Goal: Task Accomplishment & Management: Complete application form

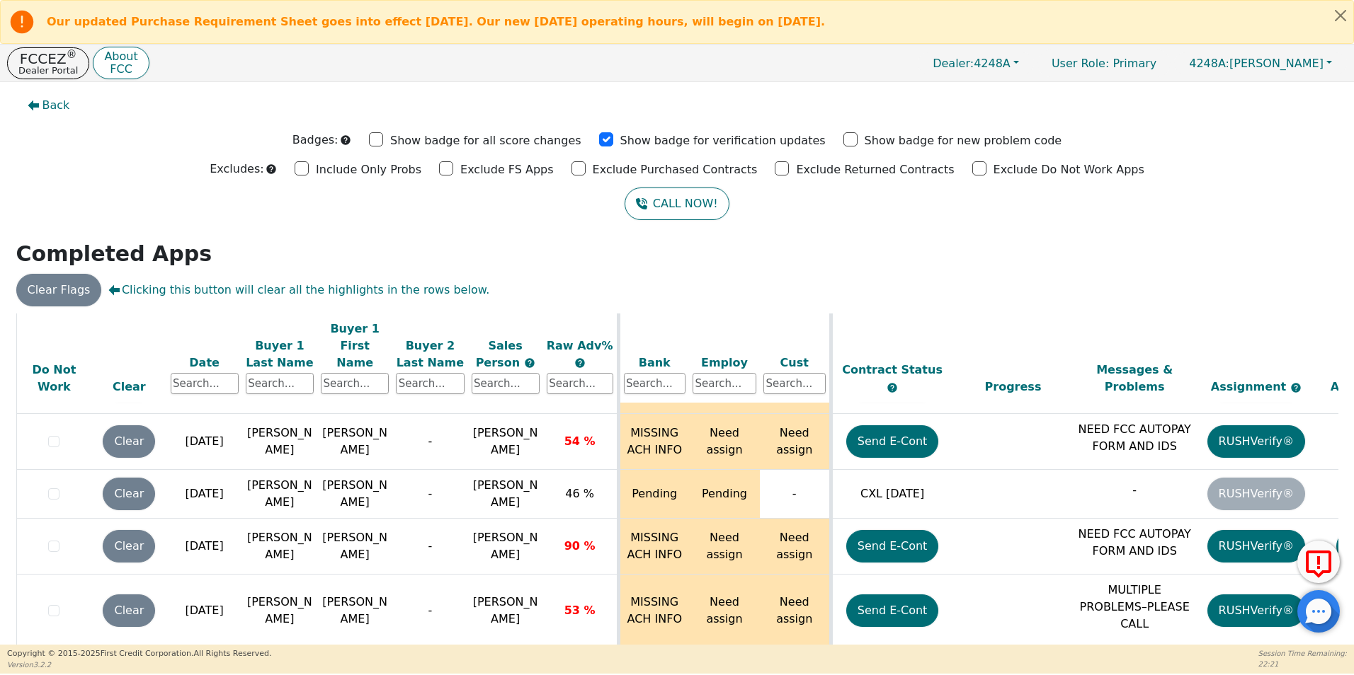
scroll to position [77, 0]
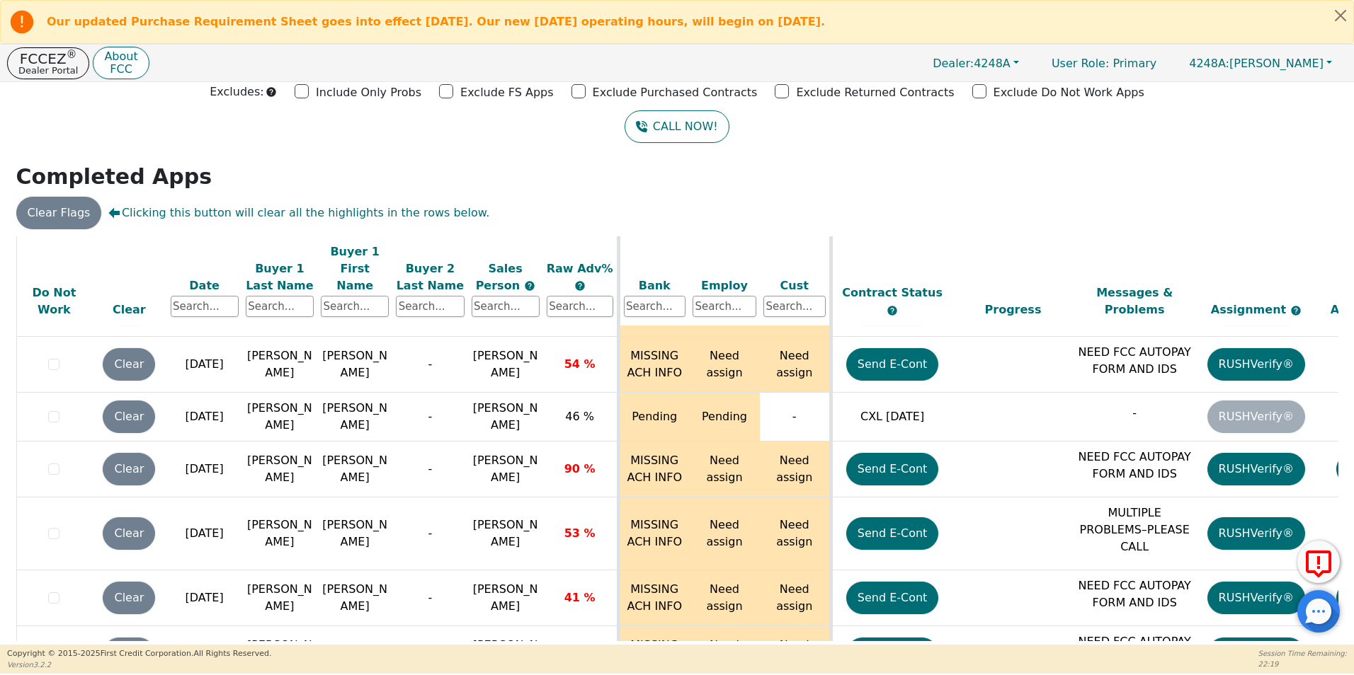
click at [41, 57] on p "FCCEZ ®" at bounding box center [47, 59] width 59 height 14
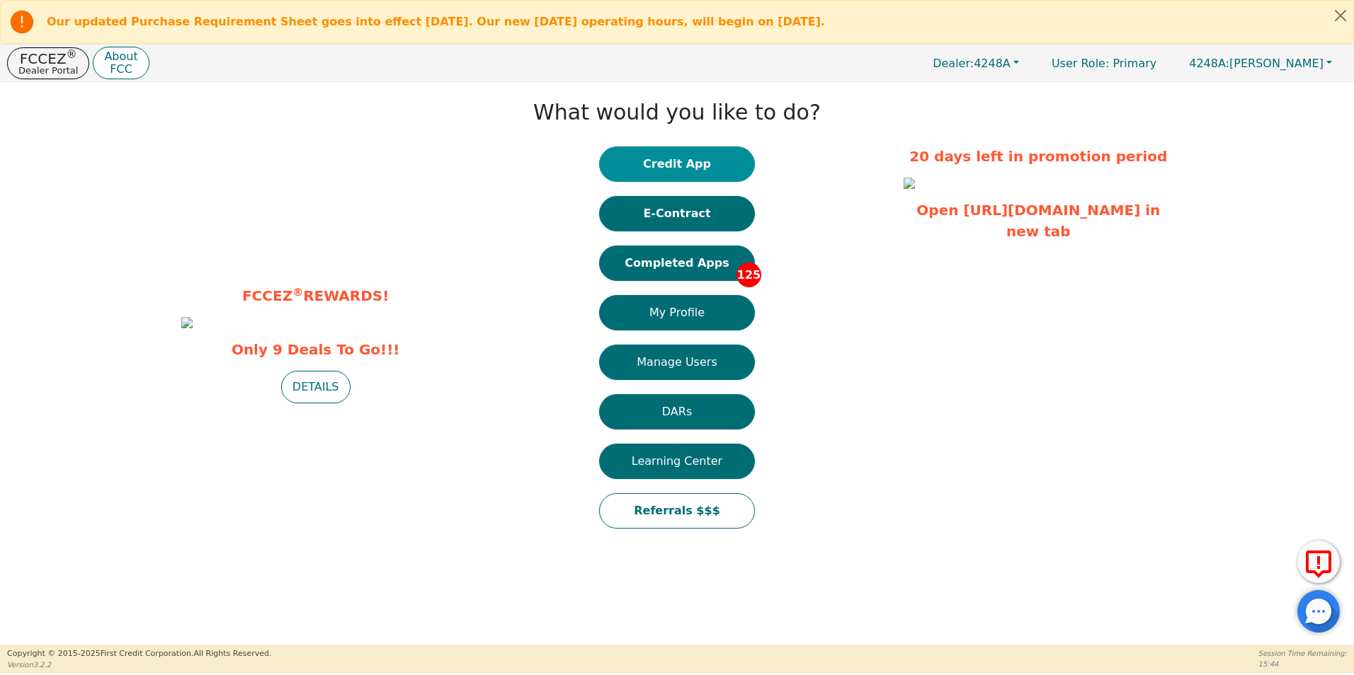
click at [696, 165] on button "Credit App" at bounding box center [677, 164] width 156 height 35
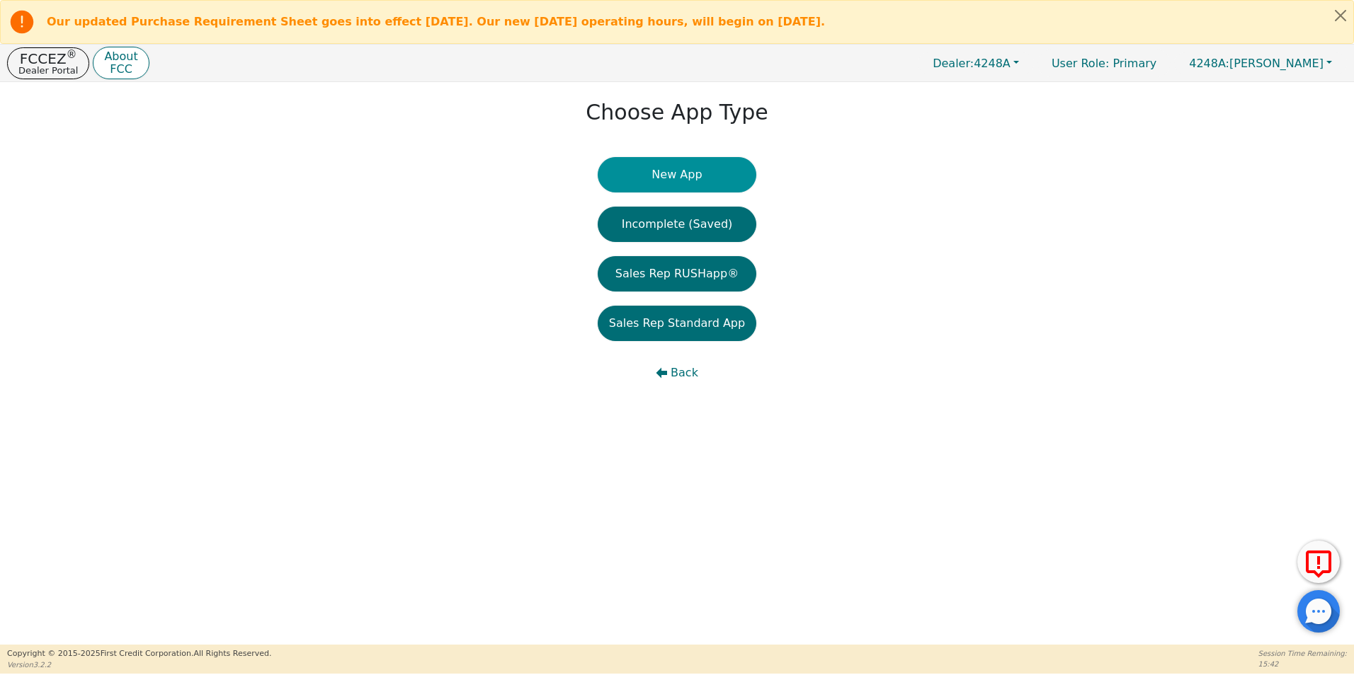
click at [680, 171] on button "New App" at bounding box center [676, 174] width 159 height 35
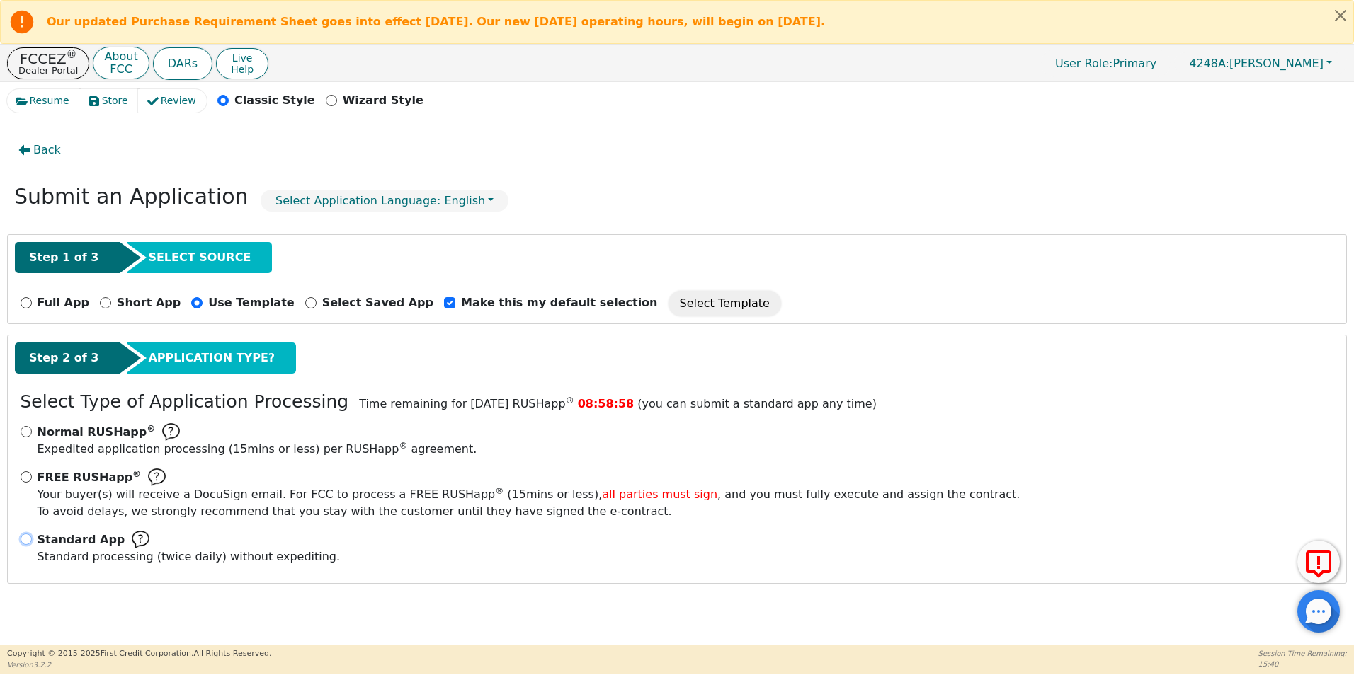
click at [23, 540] on input "Standard App Standard processing (twice daily) without expediting." at bounding box center [26, 539] width 11 height 11
radio input "true"
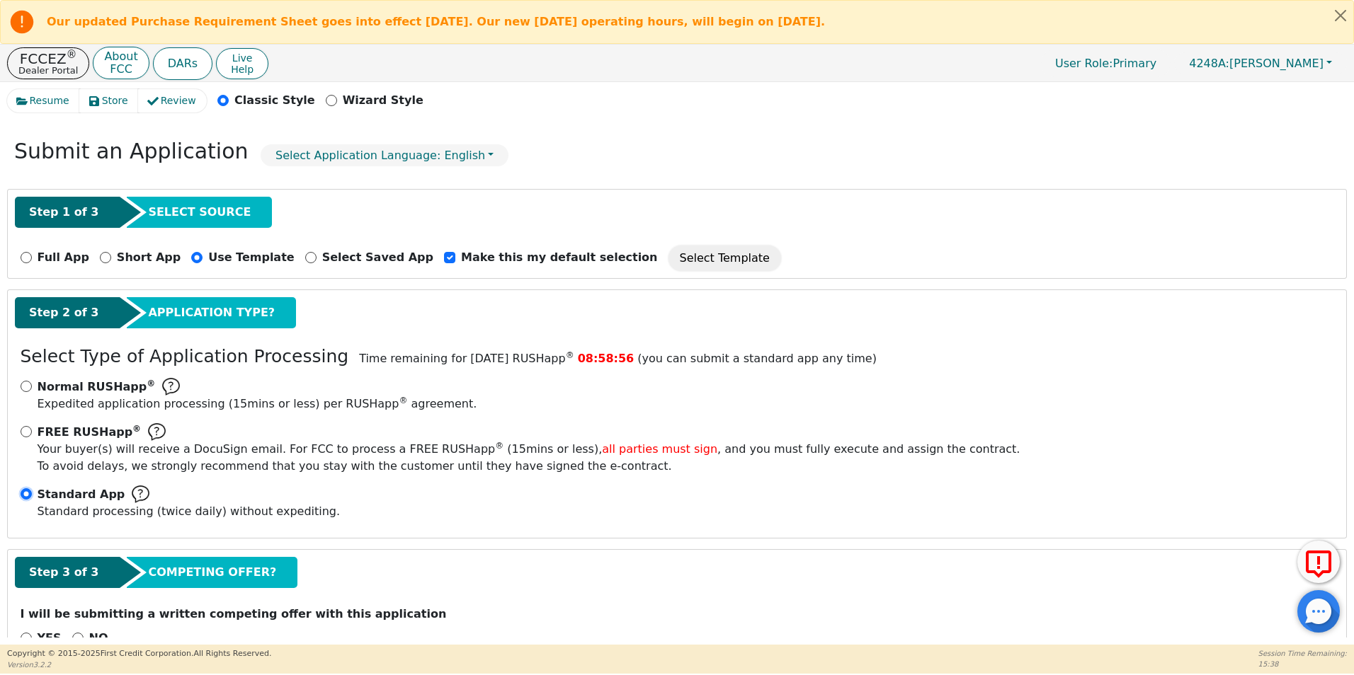
scroll to position [84, 0]
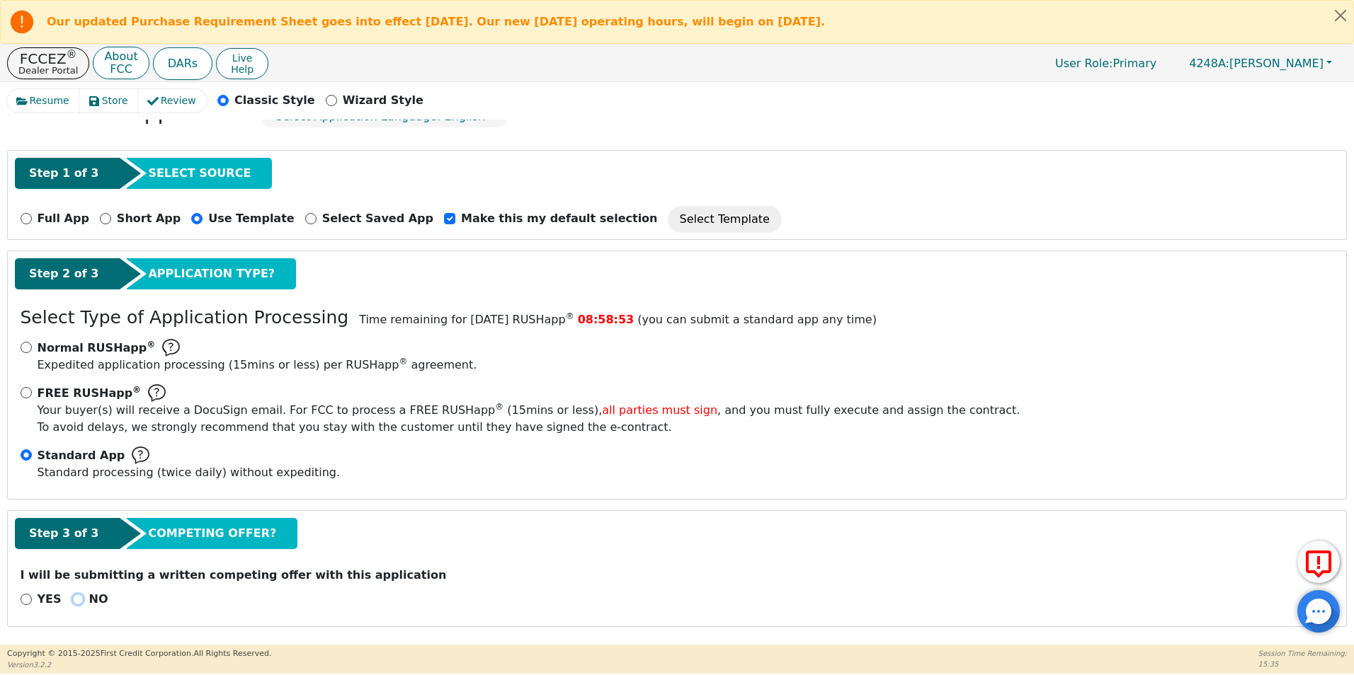
click at [72, 600] on input "NO" at bounding box center [77, 599] width 11 height 11
radio input "true"
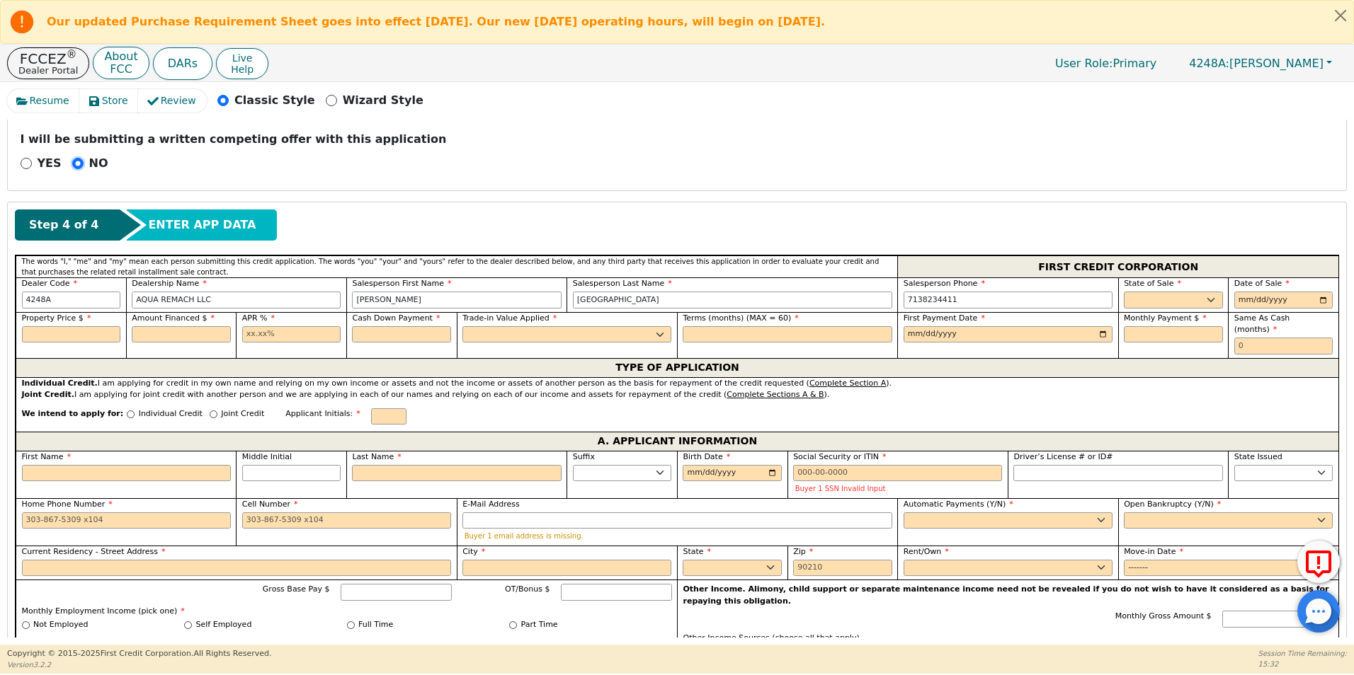
scroll to position [515, 0]
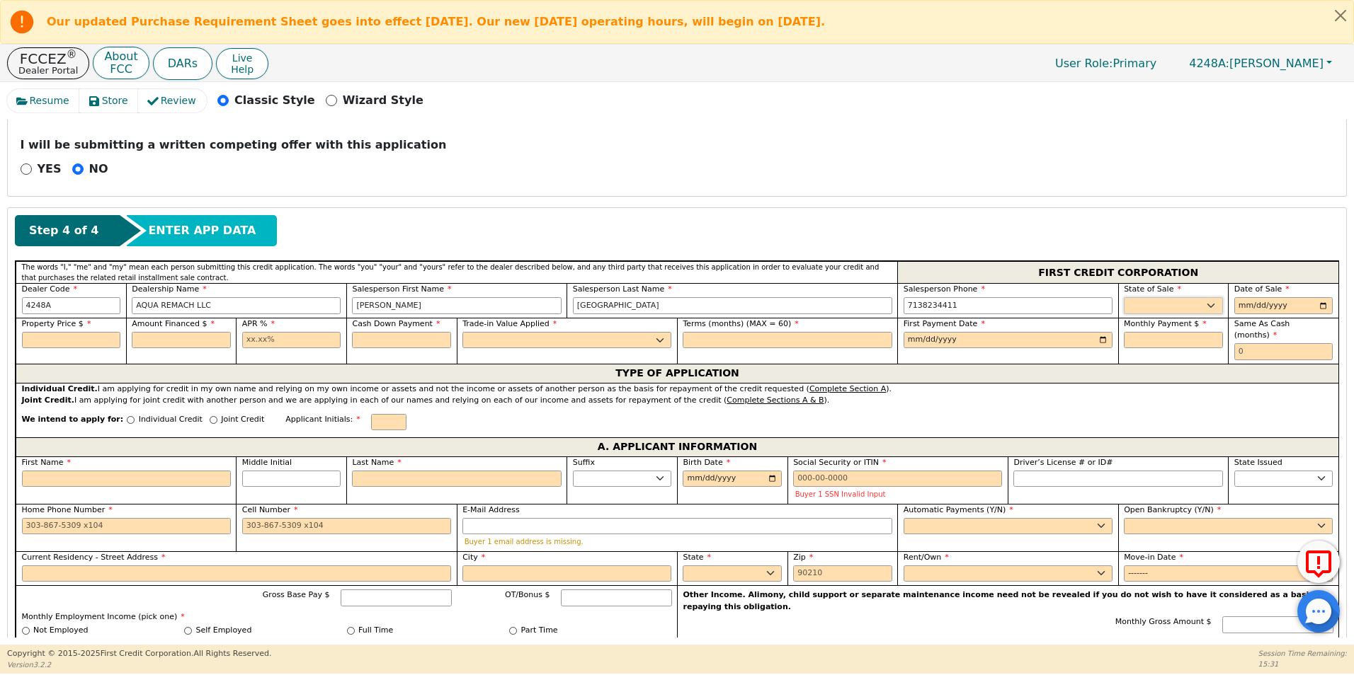
click at [1140, 305] on select "AK AL AR AZ CA CO CT DC DE FL [GEOGRAPHIC_DATA] HI IA ID IL IN KS [GEOGRAPHIC_D…" at bounding box center [1172, 305] width 99 height 17
select select "[GEOGRAPHIC_DATA]"
click at [1123, 297] on select "AK AL AR AZ CA CO CT DC DE FL [GEOGRAPHIC_DATA] HI IA ID IL IN KS [GEOGRAPHIC_D…" at bounding box center [1172, 305] width 99 height 17
click at [1316, 304] on input "date" at bounding box center [1283, 305] width 99 height 17
click at [1318, 306] on input "[DATE]" at bounding box center [1283, 305] width 99 height 17
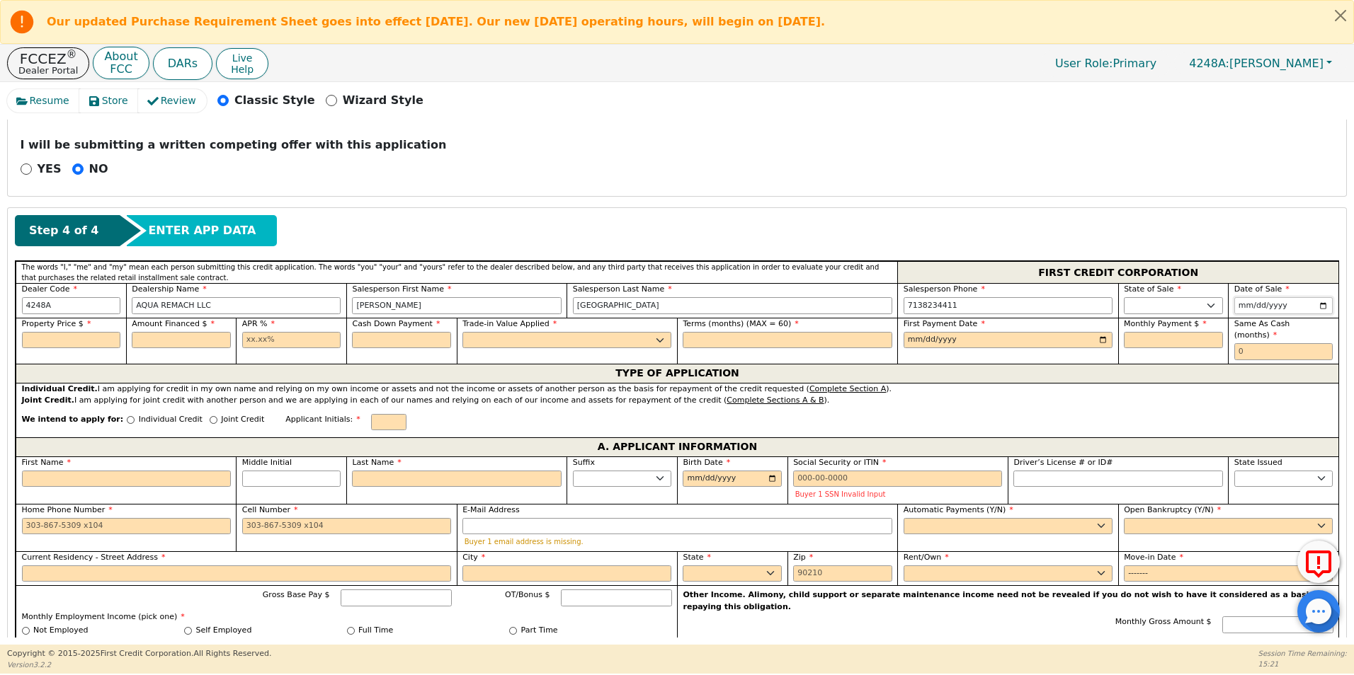
type input "[DATE]"
click at [57, 338] on input "text" at bounding box center [71, 340] width 99 height 17
type input "9000.00"
click at [156, 342] on input "text" at bounding box center [181, 340] width 99 height 17
type input "9000.00"
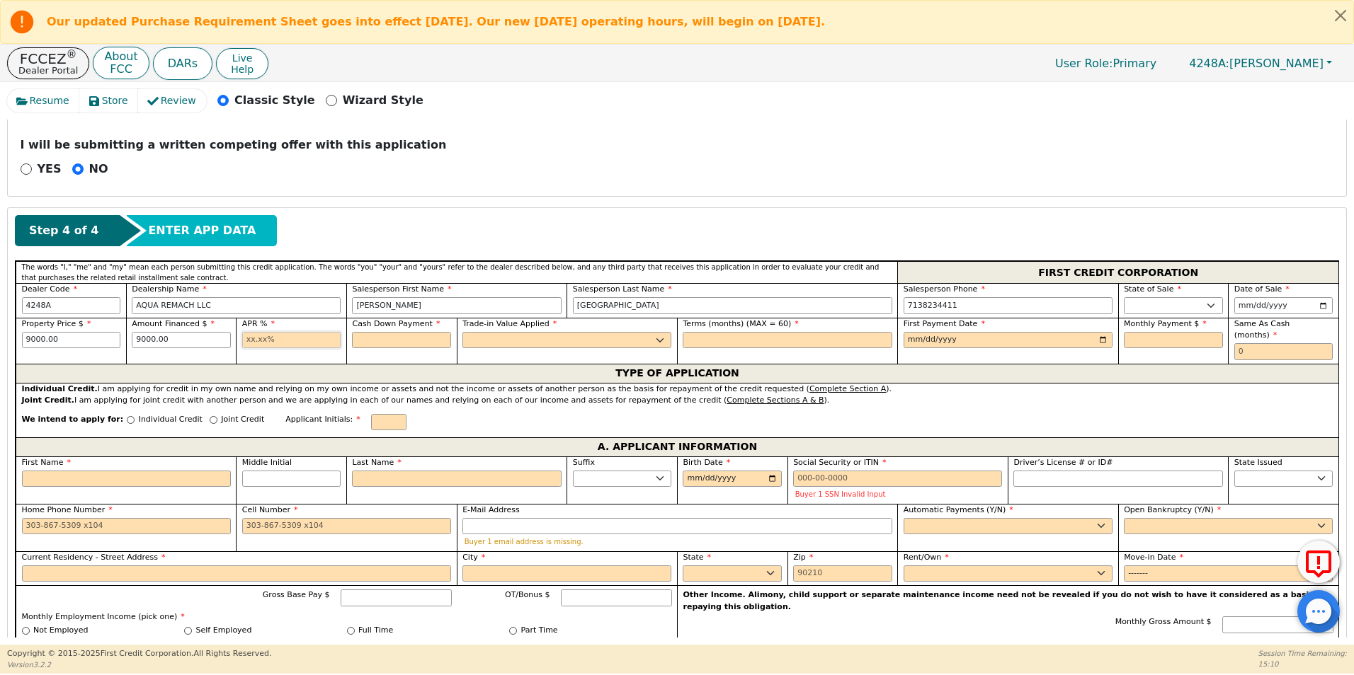
click at [244, 341] on input "text" at bounding box center [291, 340] width 99 height 17
type input "17.99"
click at [404, 342] on input "text" at bounding box center [401, 340] width 99 height 17
type input "0.00"
click at [490, 337] on select "Yes No" at bounding box center [566, 340] width 209 height 17
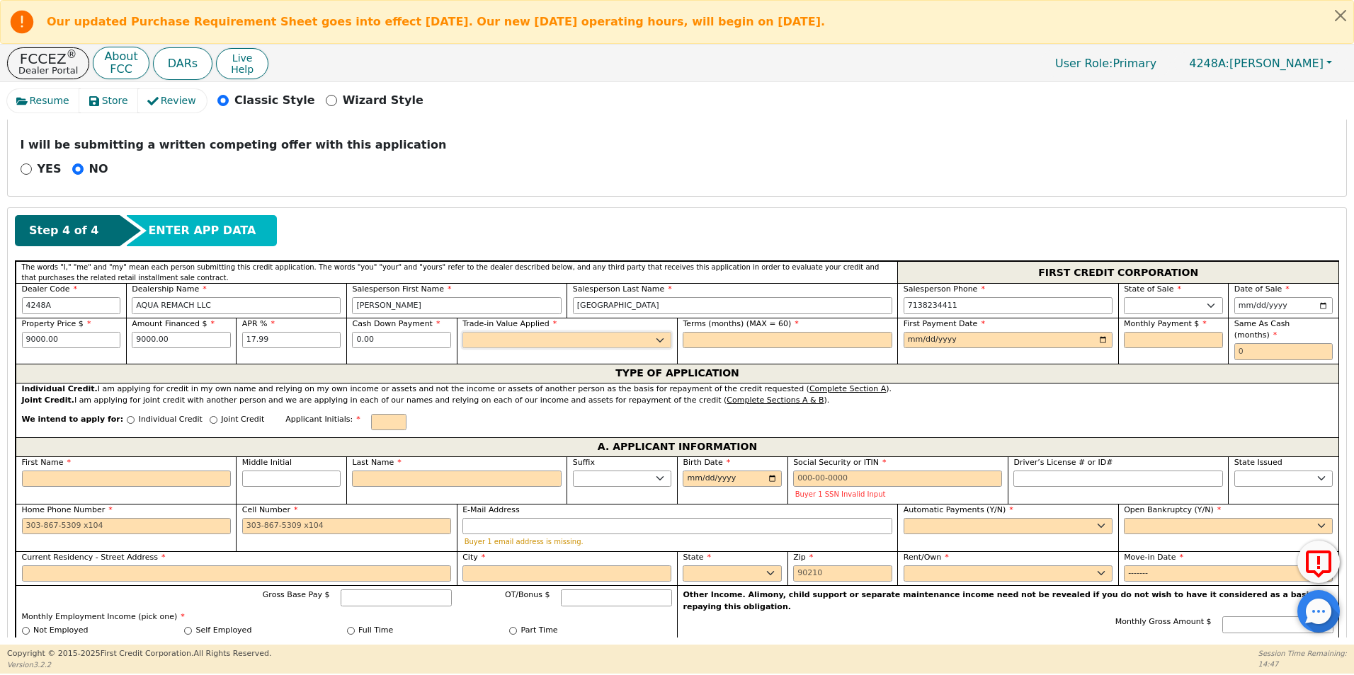
select select "n"
click at [462, 332] on select "Yes No" at bounding box center [566, 340] width 209 height 17
click at [719, 342] on input "text" at bounding box center [786, 340] width 209 height 17
type input "60"
click at [1104, 339] on input "date" at bounding box center [1007, 340] width 209 height 17
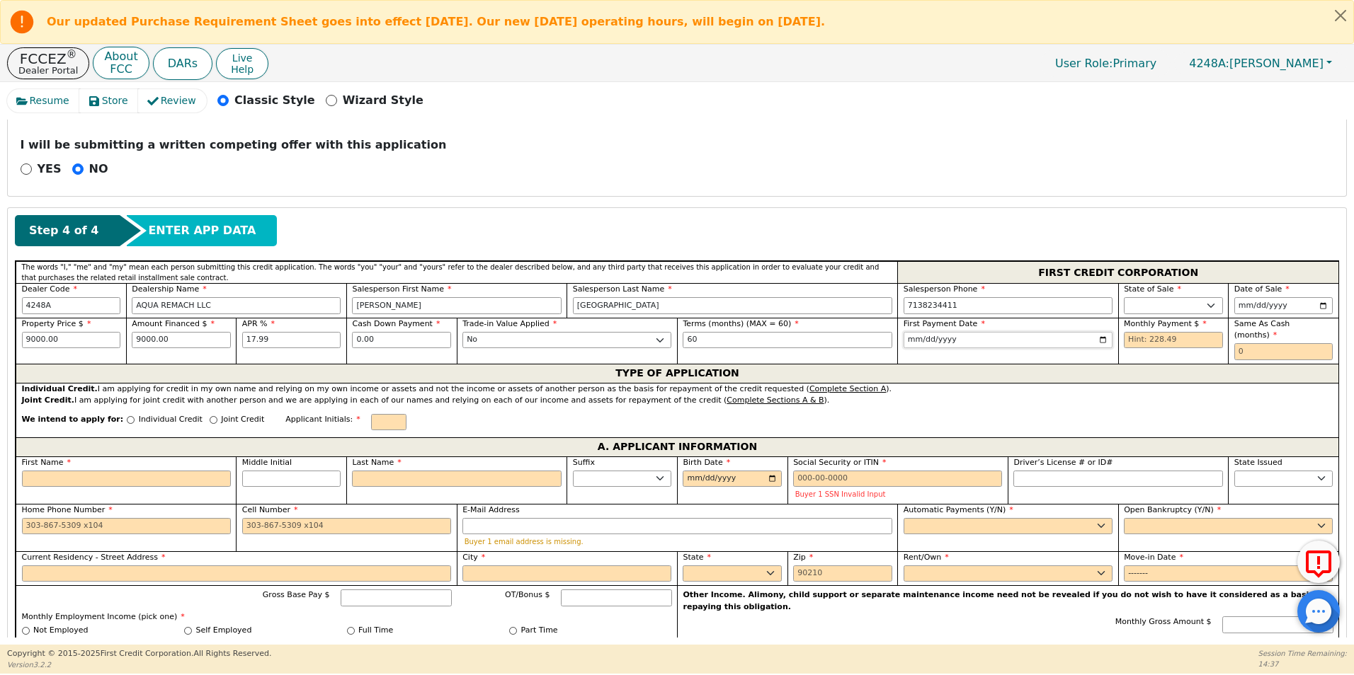
type input "[DATE]"
click at [1125, 339] on input "text" at bounding box center [1172, 340] width 99 height 17
type input "228.49"
click at [1244, 343] on input "text" at bounding box center [1283, 351] width 99 height 17
type input "0"
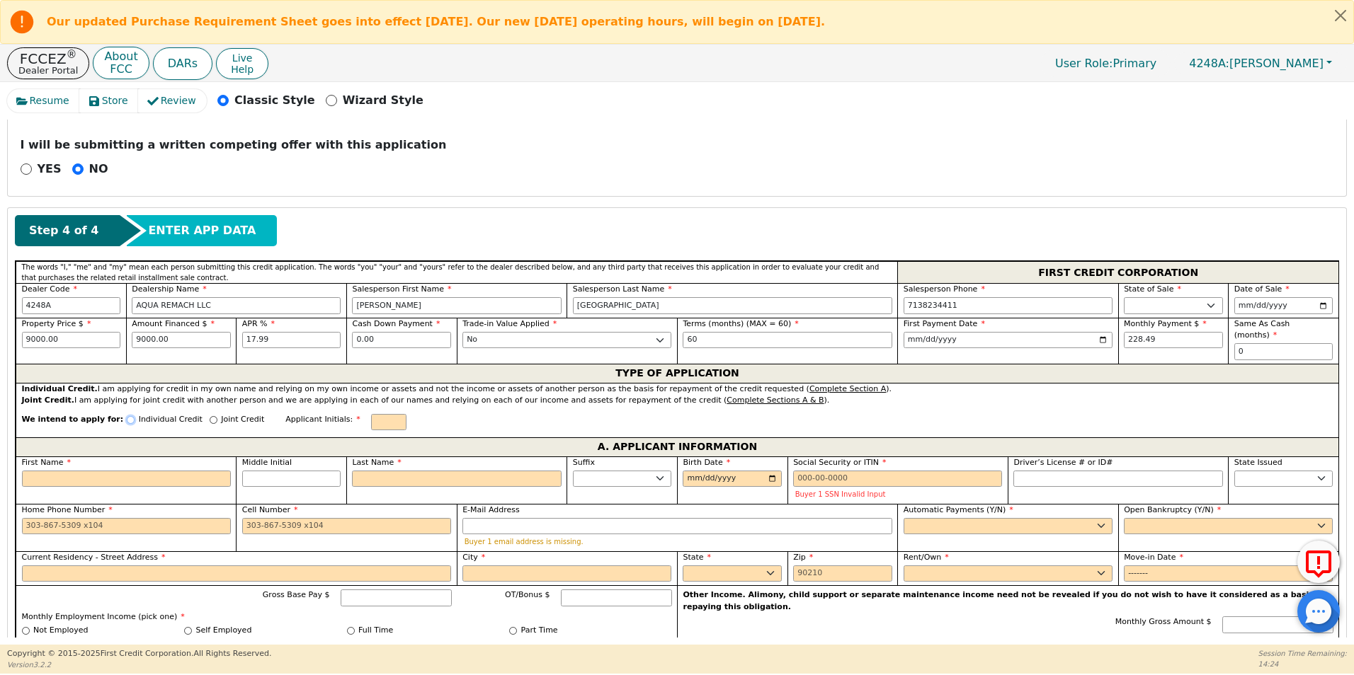
click at [127, 416] on input "Individual Credit" at bounding box center [131, 420] width 8 height 8
radio input "true"
click at [59, 471] on input "First Name" at bounding box center [126, 479] width 209 height 17
type input "J"
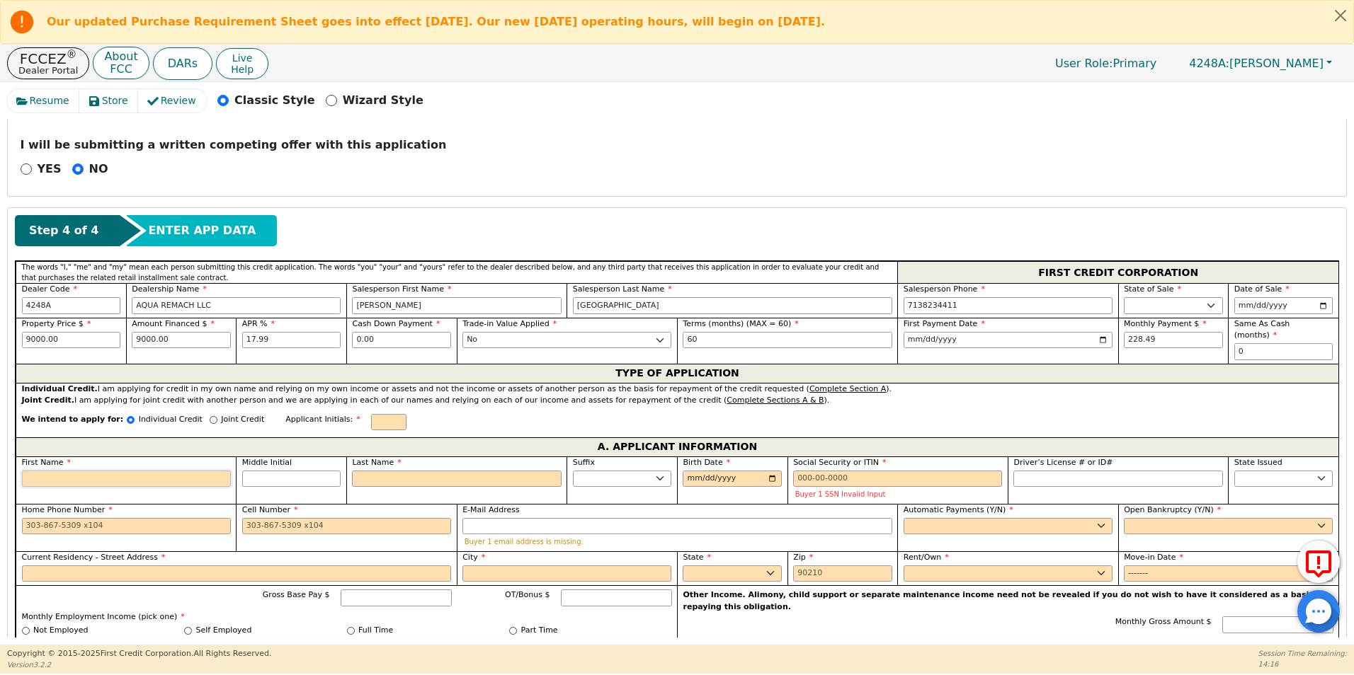
type input "J"
type input "[PERSON_NAME]"
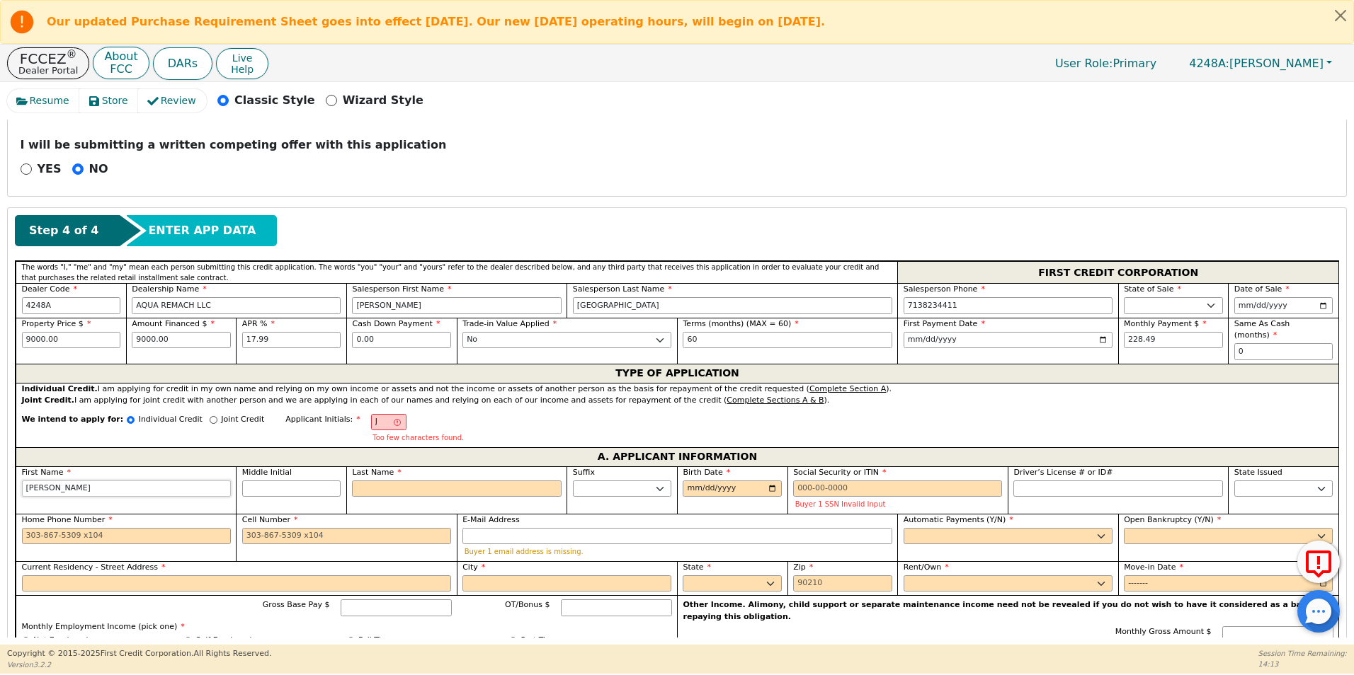
type input "JAN"
type input "JANI"
type input "[PERSON_NAME]"
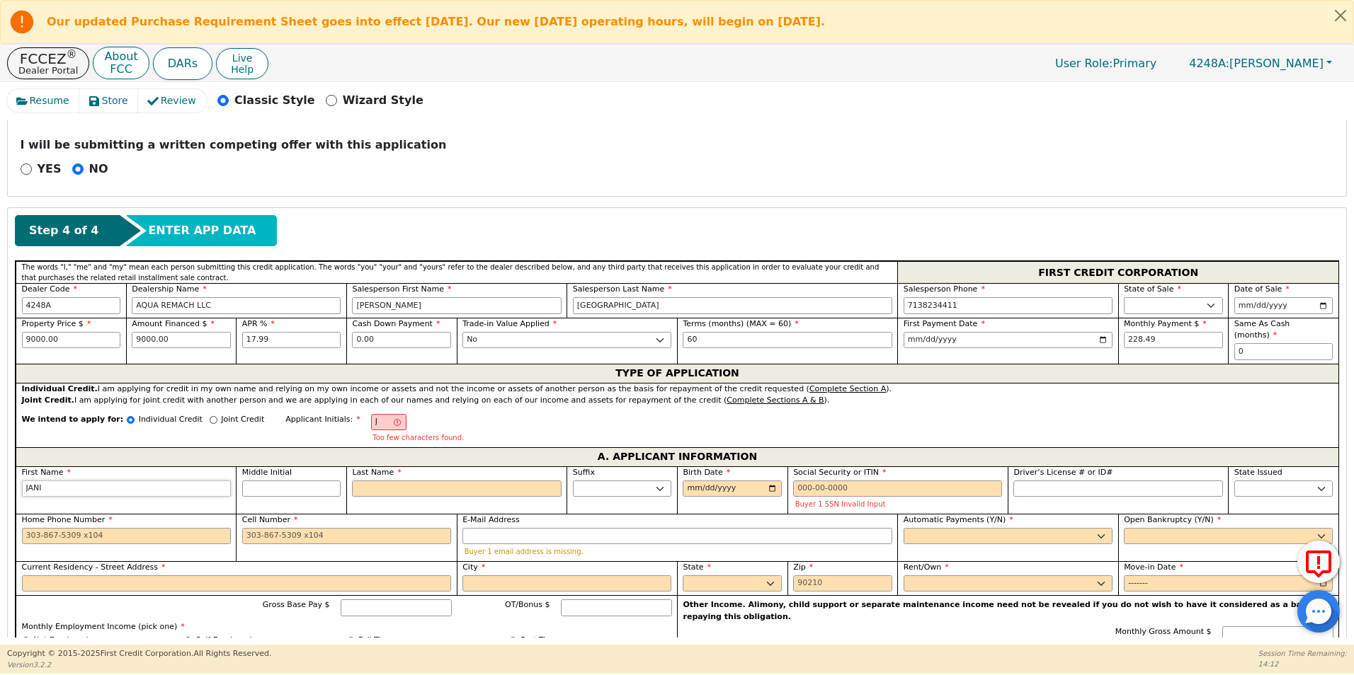
type input "[PERSON_NAME]"
click at [281, 481] on input "Middle Initial" at bounding box center [291, 489] width 99 height 17
type input "JG"
type input "G"
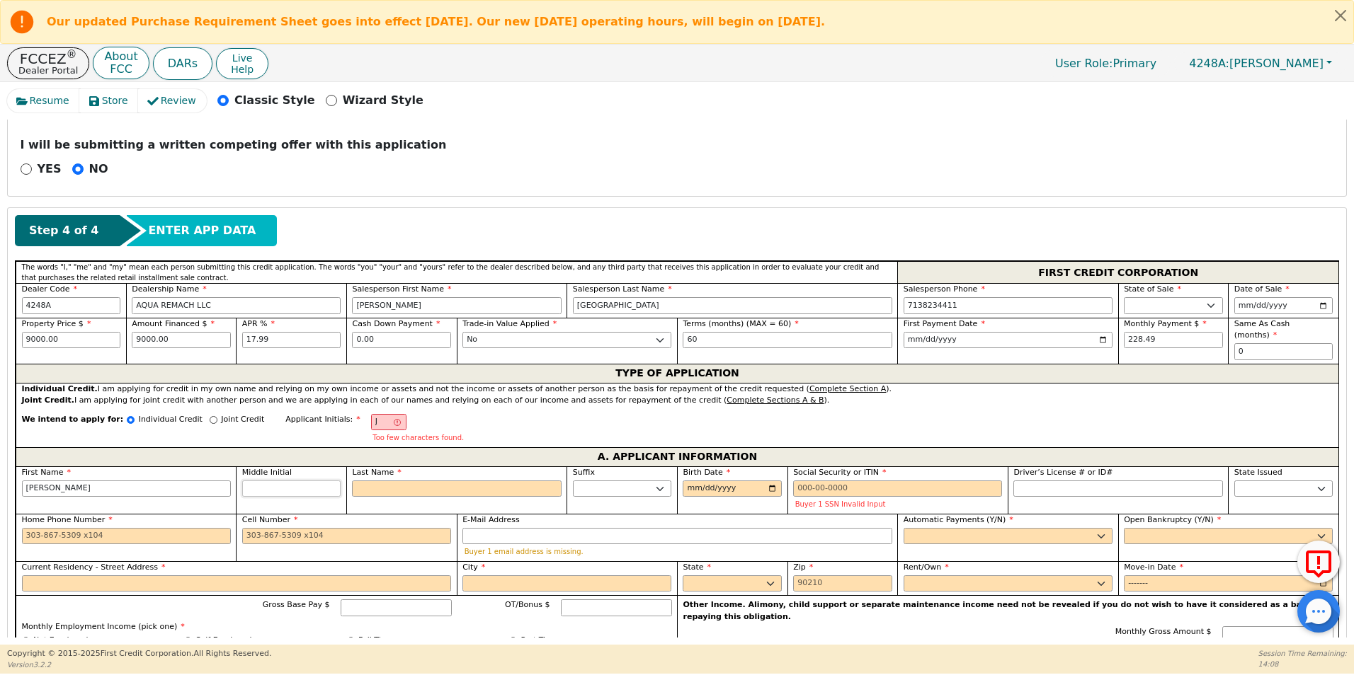
type input "[PERSON_NAME]"
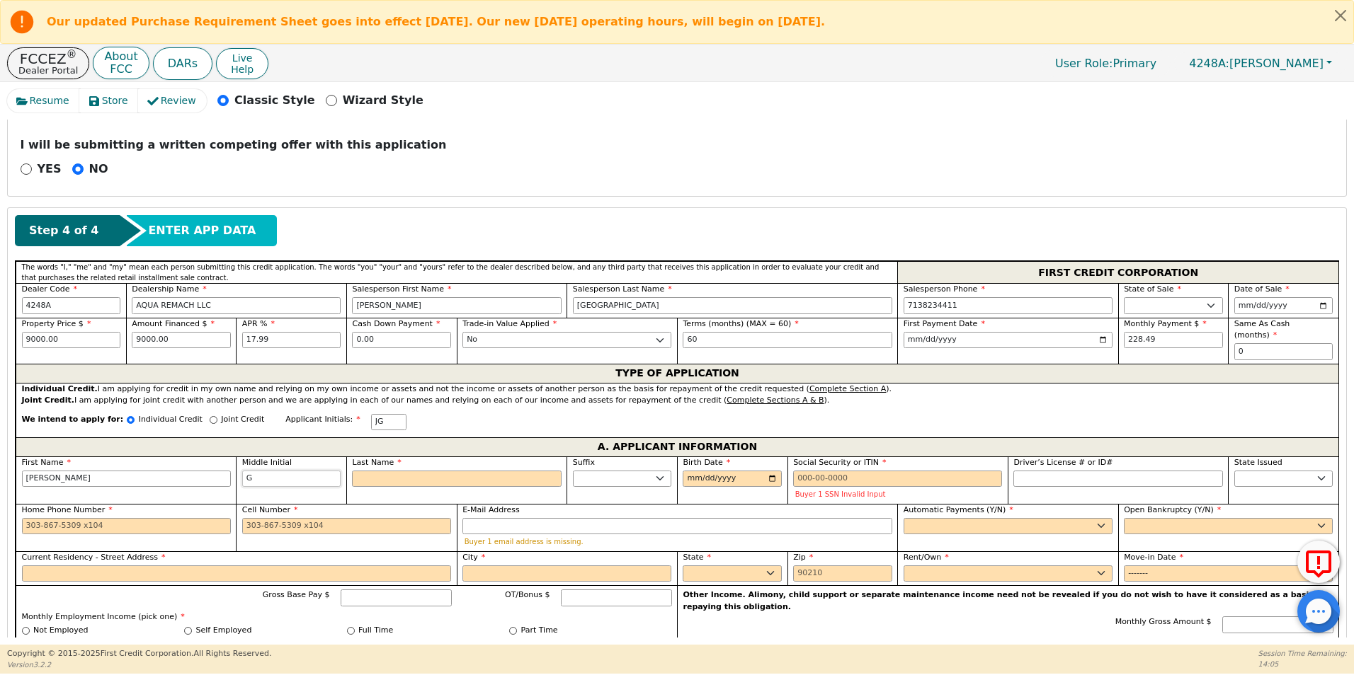
type input "GA"
type input "[PERSON_NAME]"
type input "GAB"
type input "[PERSON_NAME] GAB"
type input "GABR"
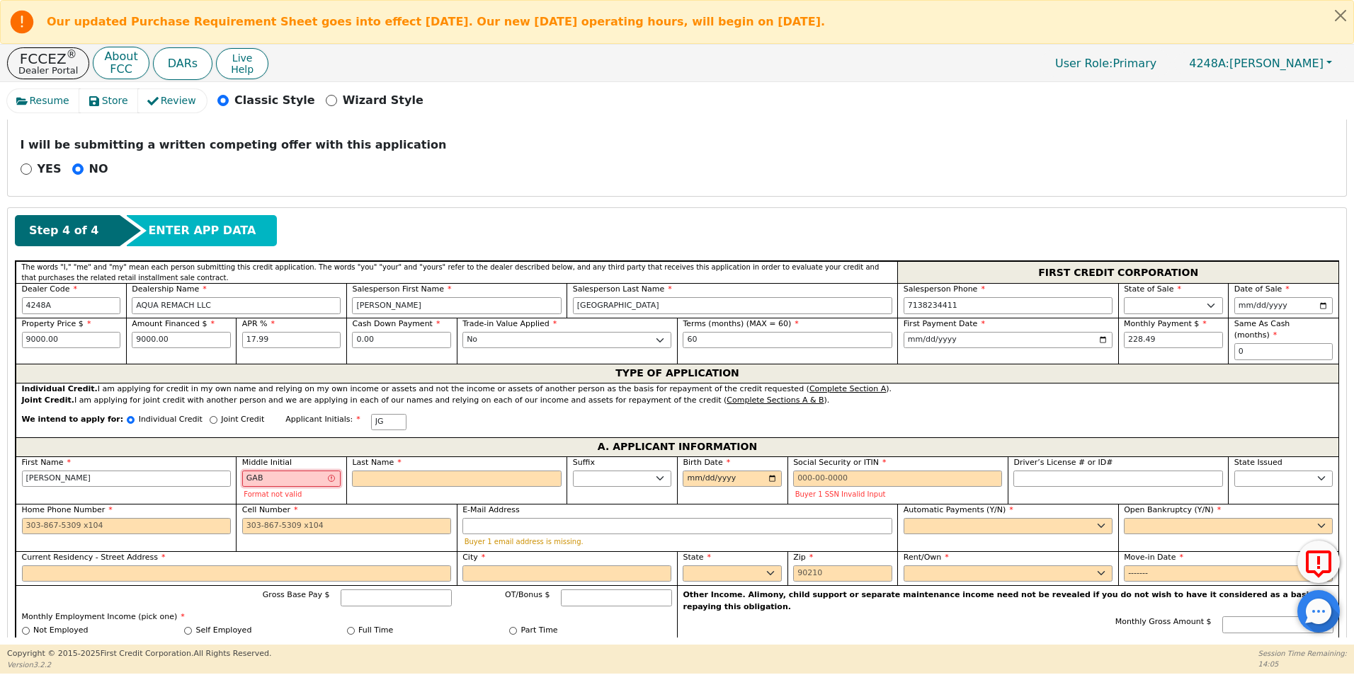
type input "[PERSON_NAME]"
type input "GABRI"
type input "[PERSON_NAME]"
type input "GABRIE"
type input "[PERSON_NAME]"
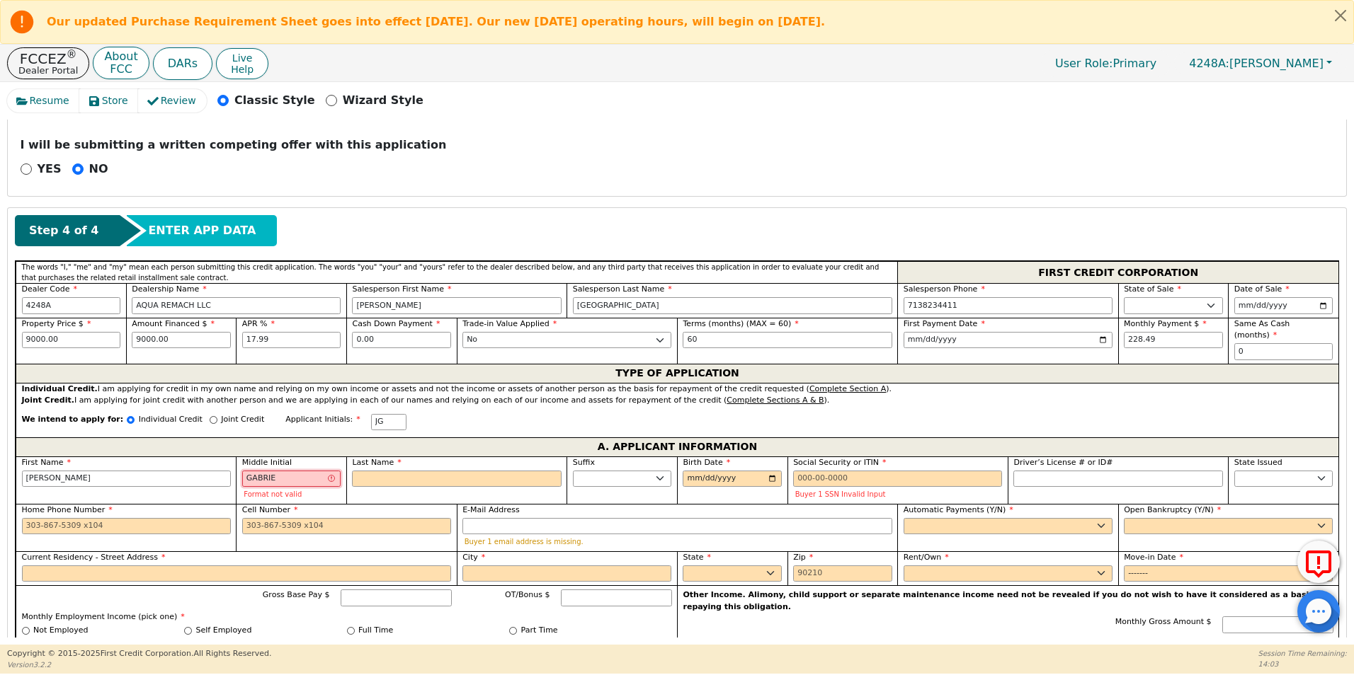
type input "[PERSON_NAME]"
type input "[PERSON_NAME] [PERSON_NAME]"
type input "[PERSON_NAME]"
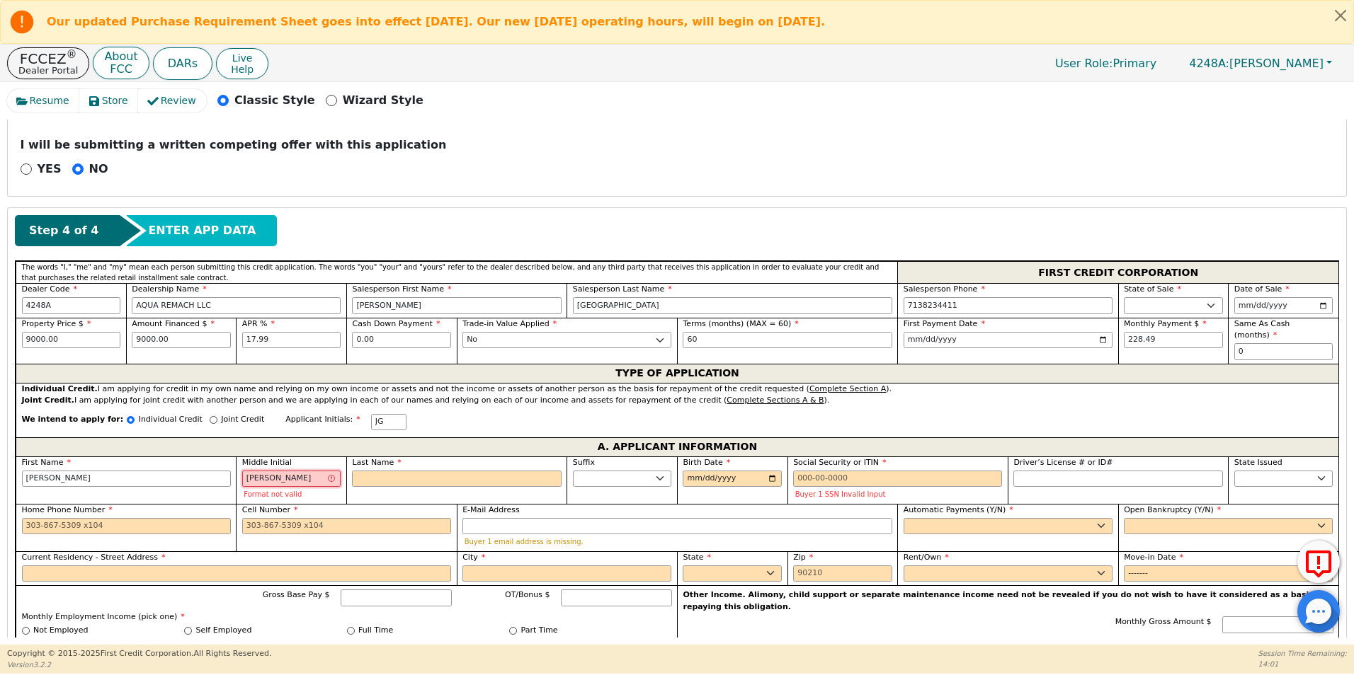
type input "[PERSON_NAME]"
type input "GABRIE"
type input "[PERSON_NAME]"
type input "GABRI"
type input "[PERSON_NAME]"
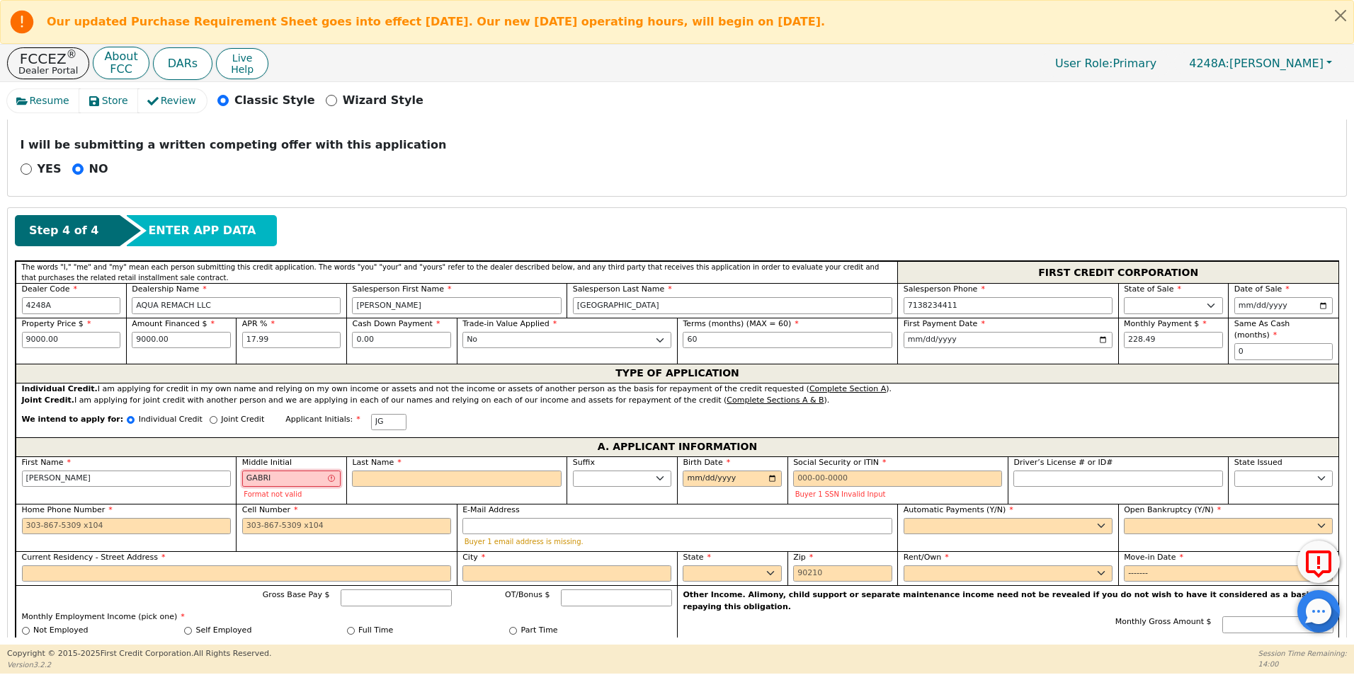
type input "GABR"
type input "[PERSON_NAME]"
type input "GAB"
type input "[PERSON_NAME] GAB"
type input "GA"
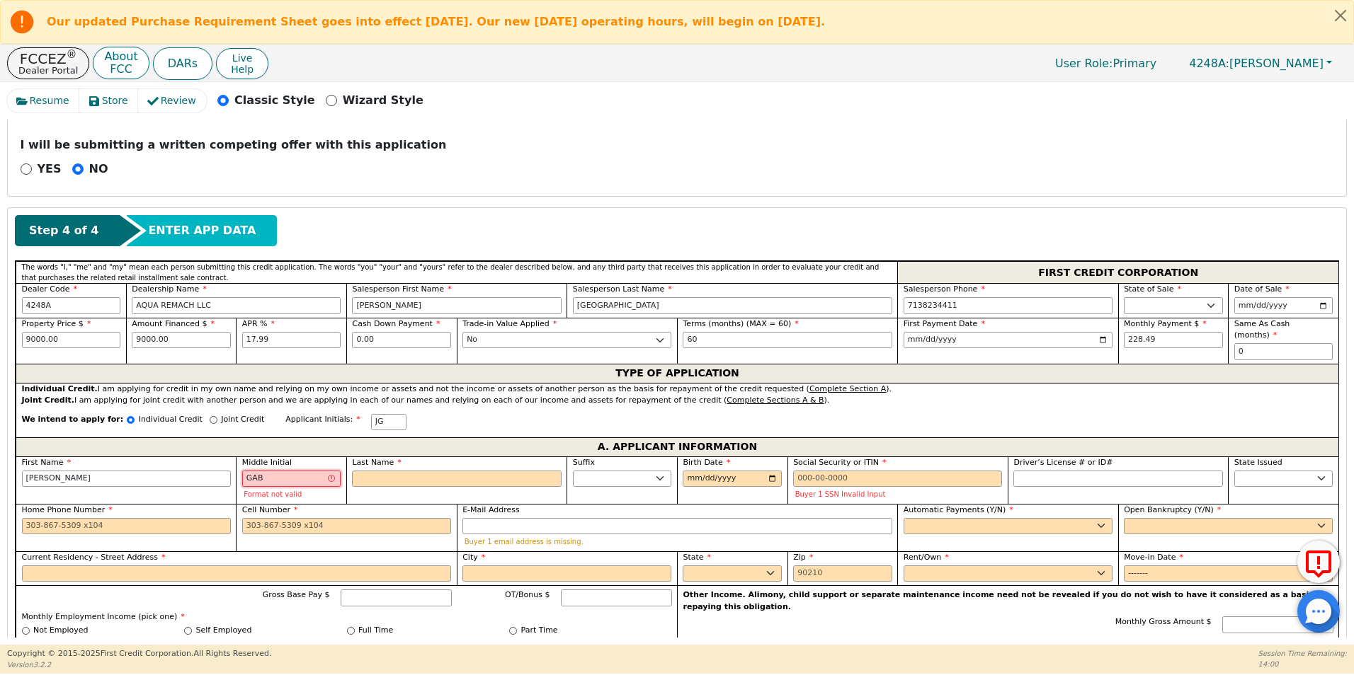
type input "[PERSON_NAME]"
type input "G"
type input "[PERSON_NAME]"
type input "G"
click at [394, 471] on input "Last Name" at bounding box center [456, 479] width 209 height 17
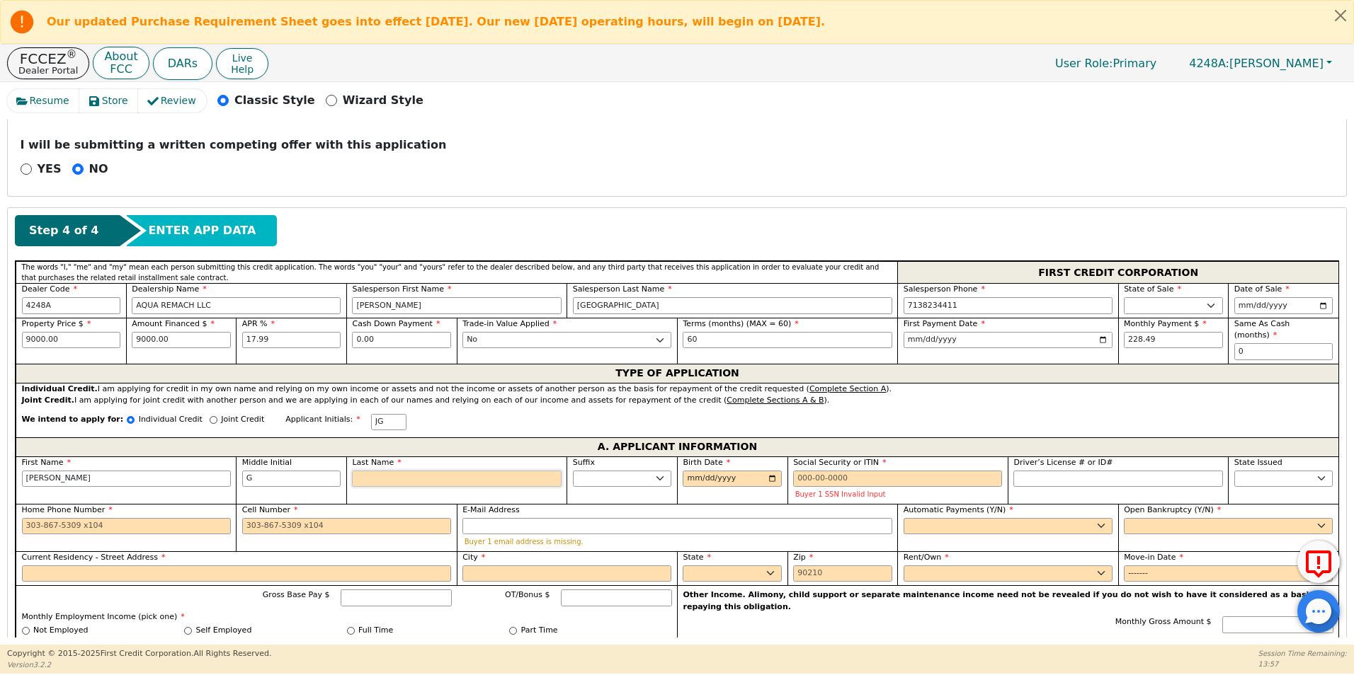
type input "JGS"
type input "S"
type input "[PERSON_NAME]"
type input "SA"
type input "[PERSON_NAME] SA"
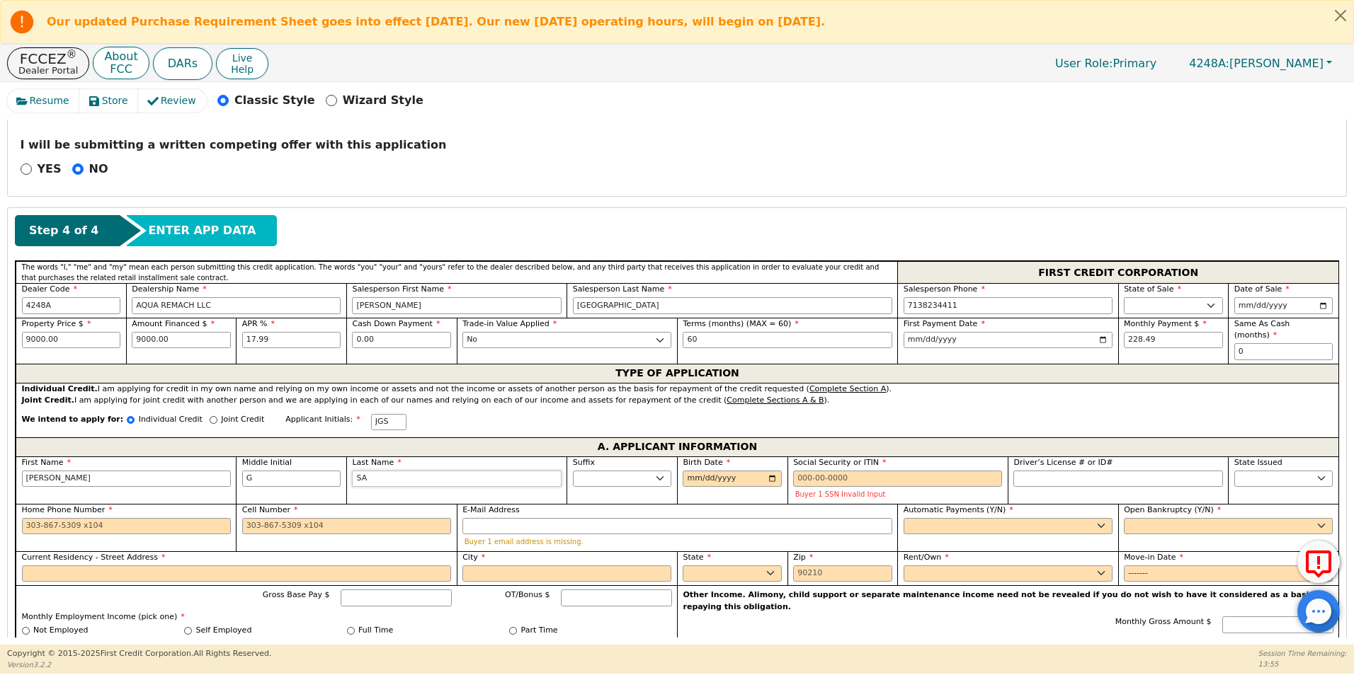
type input "SAU"
type input "[PERSON_NAME] G [PERSON_NAME]"
type input "SAUC"
type input "[PERSON_NAME] SAUC"
type input "SAUCE"
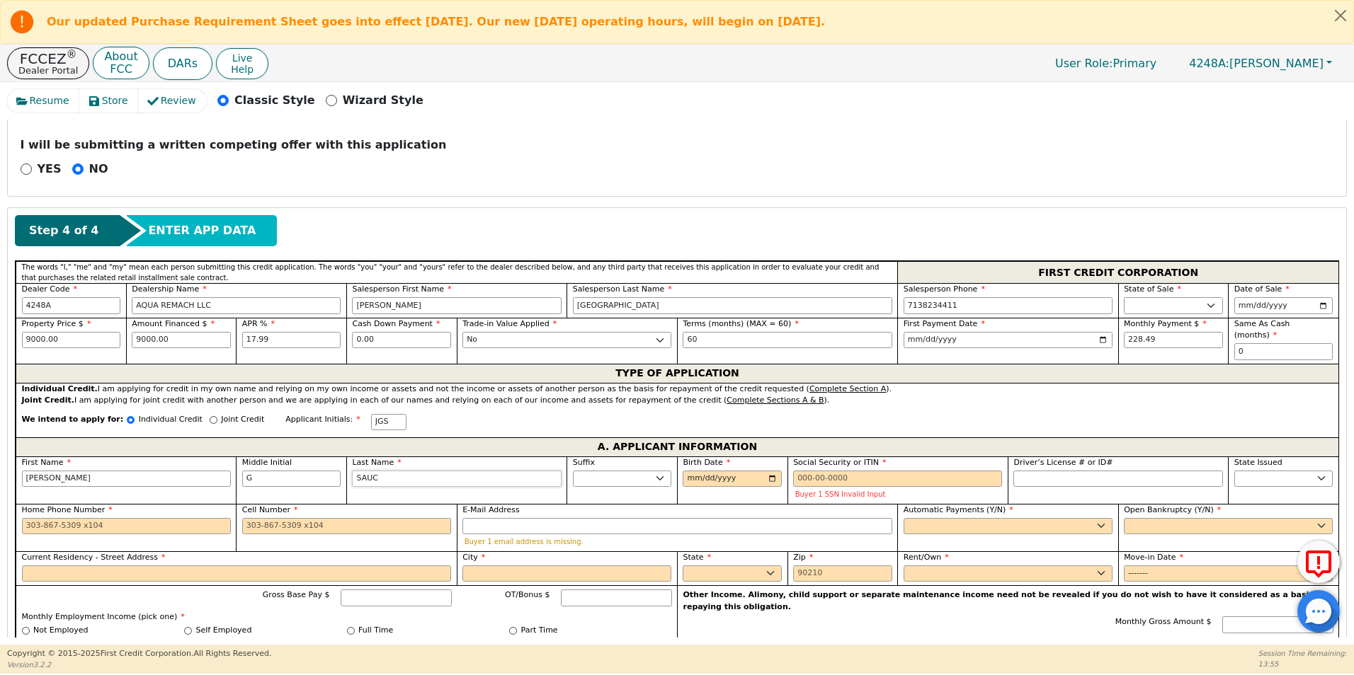
type input "[PERSON_NAME] G SAUCE"
type input "SAUCED"
type input "[PERSON_NAME] G SAUCED"
type input "[PERSON_NAME]"
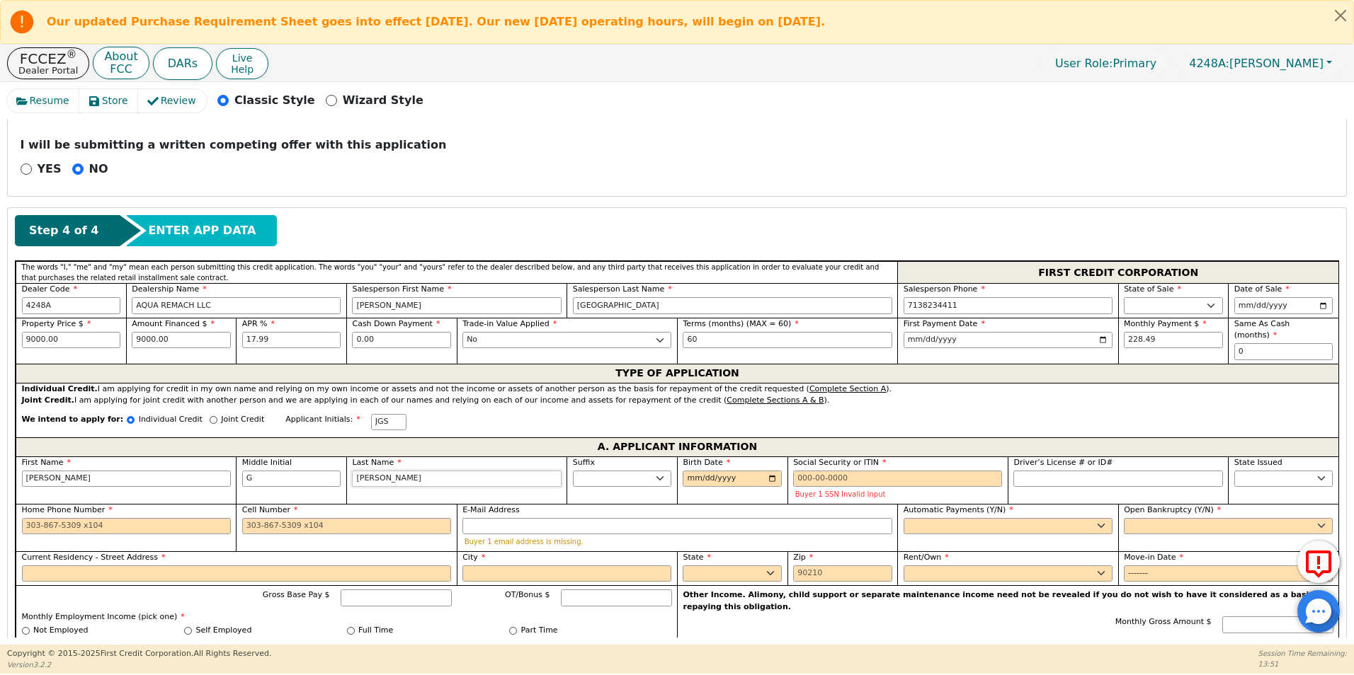
type input "[PERSON_NAME]"
click at [774, 471] on input "Birth Date" at bounding box center [731, 479] width 99 height 17
click at [683, 471] on input "Birth Date" at bounding box center [731, 479] width 99 height 17
type input "[DATE]"
click at [824, 471] on input "Social Security or ITIN" at bounding box center [897, 479] width 209 height 17
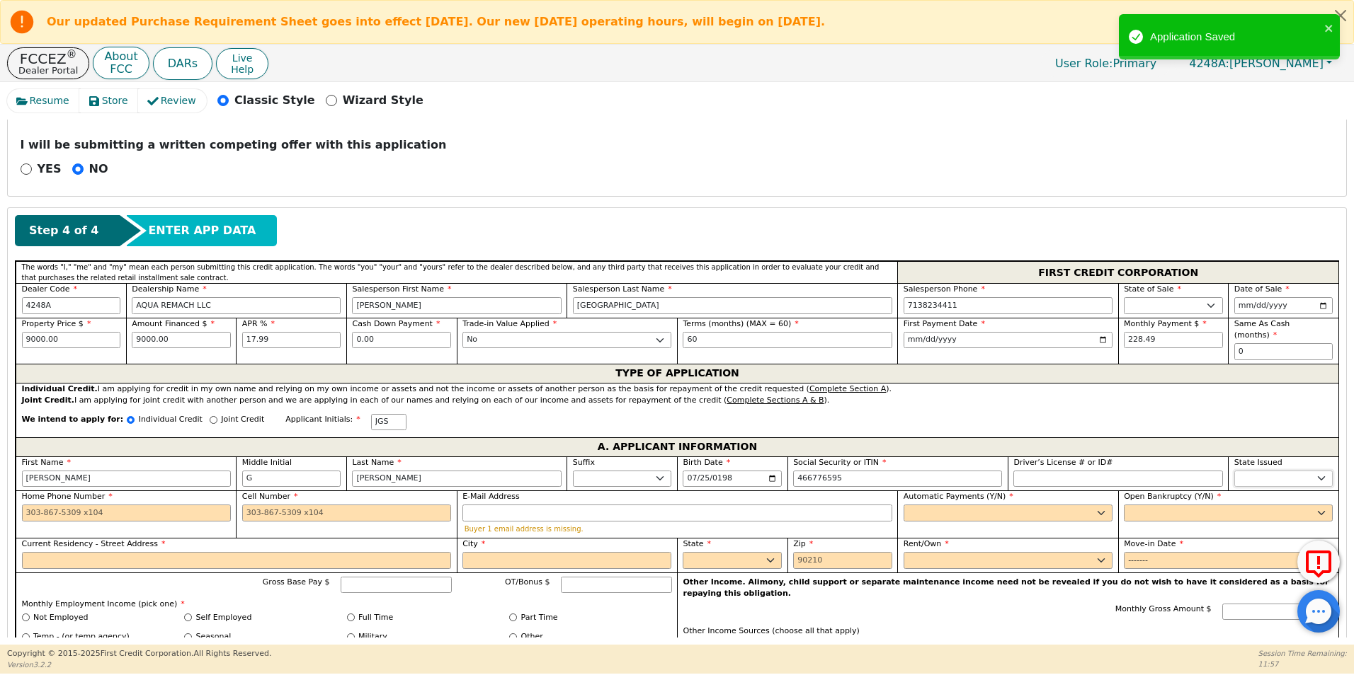
type input "***-**-6595"
click at [1242, 471] on select "AK AL AR AZ CA CO CT DC DE FL [GEOGRAPHIC_DATA] HI IA ID IL IN KS [GEOGRAPHIC_D…" at bounding box center [1283, 479] width 99 height 17
select select "[GEOGRAPHIC_DATA]"
click at [1242, 471] on select "AK AL AR AZ CA CO CT DC DE FL [GEOGRAPHIC_DATA] HI IA ID IL IN KS [GEOGRAPHIC_D…" at bounding box center [1283, 479] width 99 height 17
click at [30, 505] on input "Home Phone Number" at bounding box center [126, 513] width 209 height 17
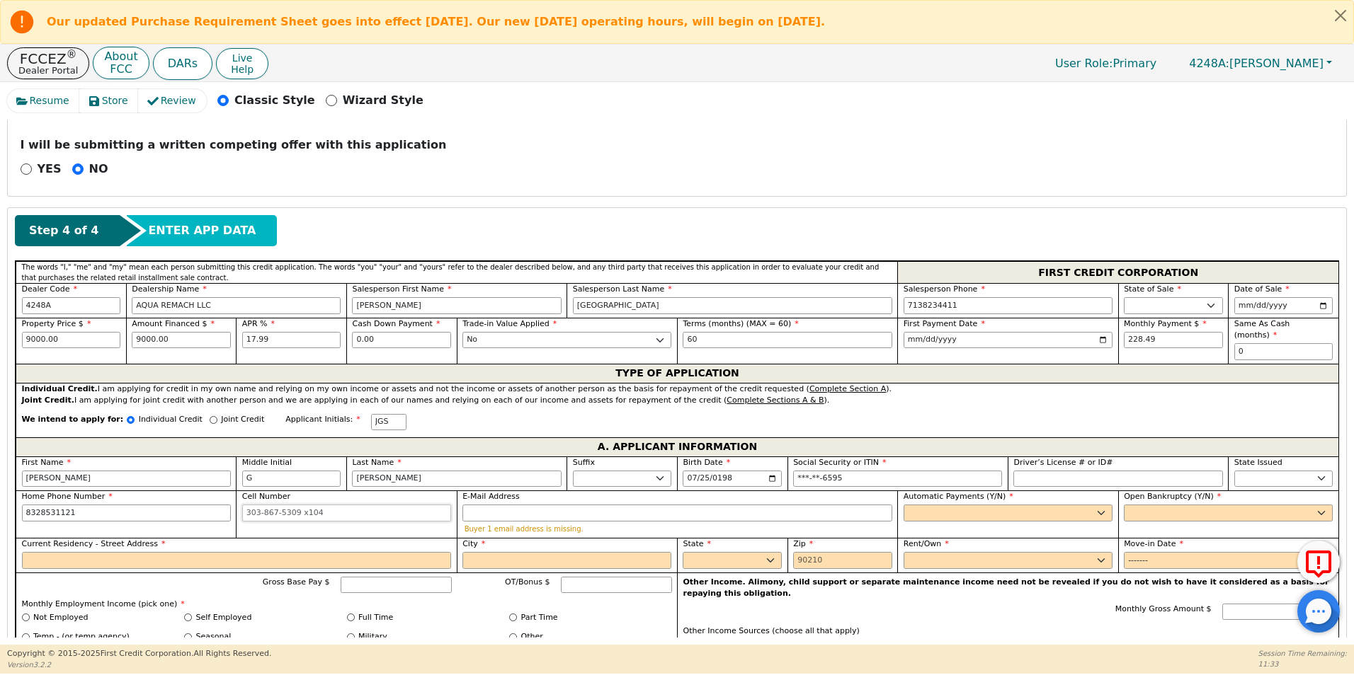
type input "[PHONE_NUMBER]"
click at [244, 505] on input "Cell Number" at bounding box center [346, 513] width 209 height 17
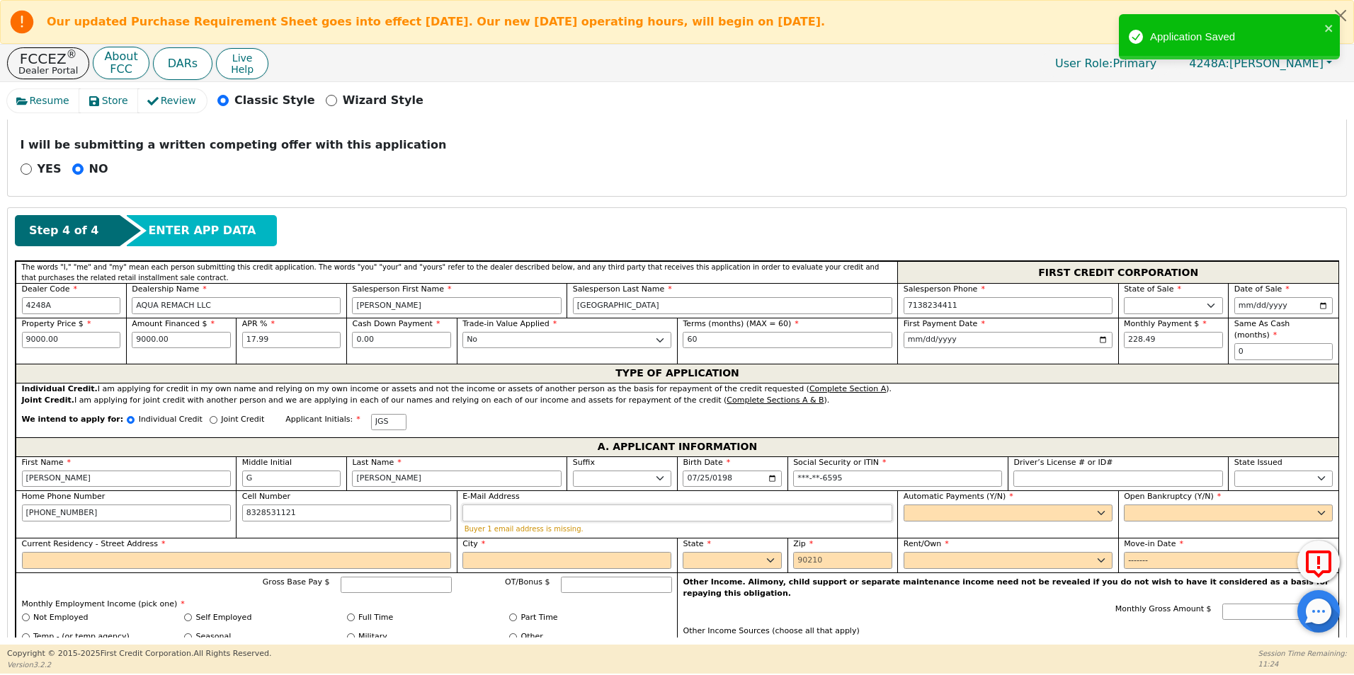
type input "[PHONE_NUMBER]"
click at [498, 505] on input "E-Mail Address" at bounding box center [677, 513] width 430 height 17
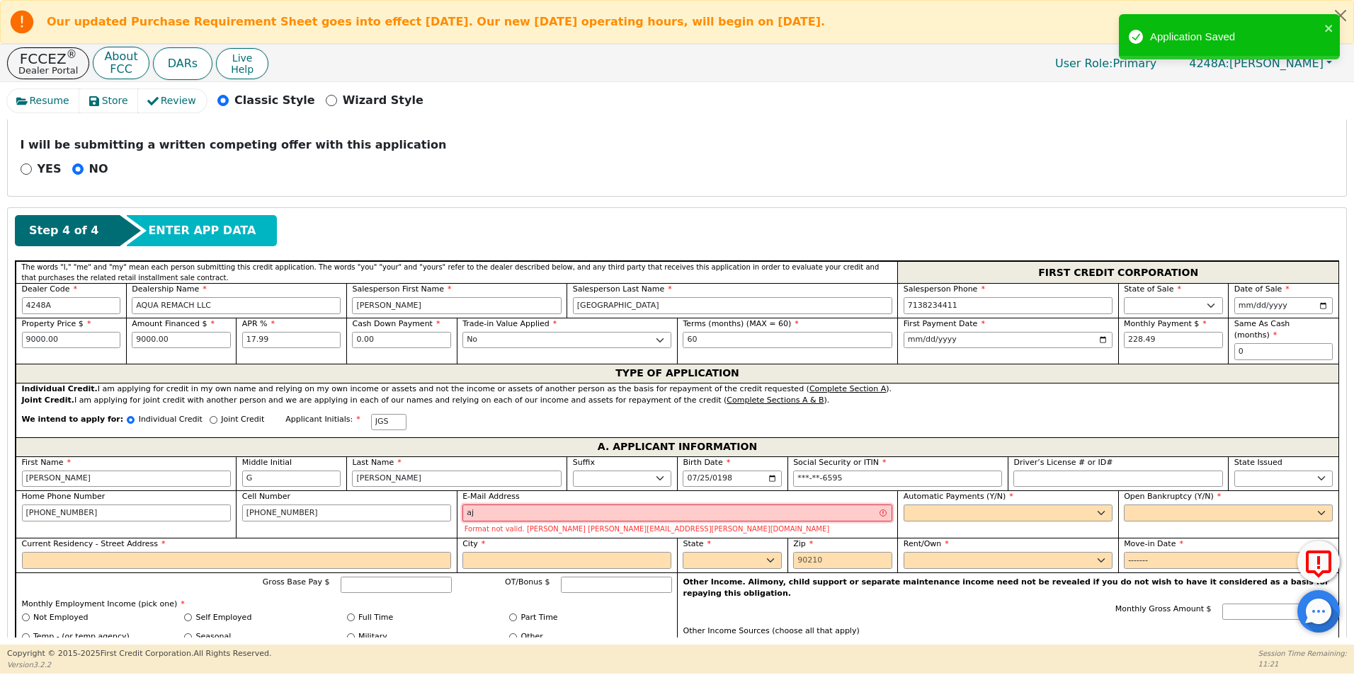
type input "a"
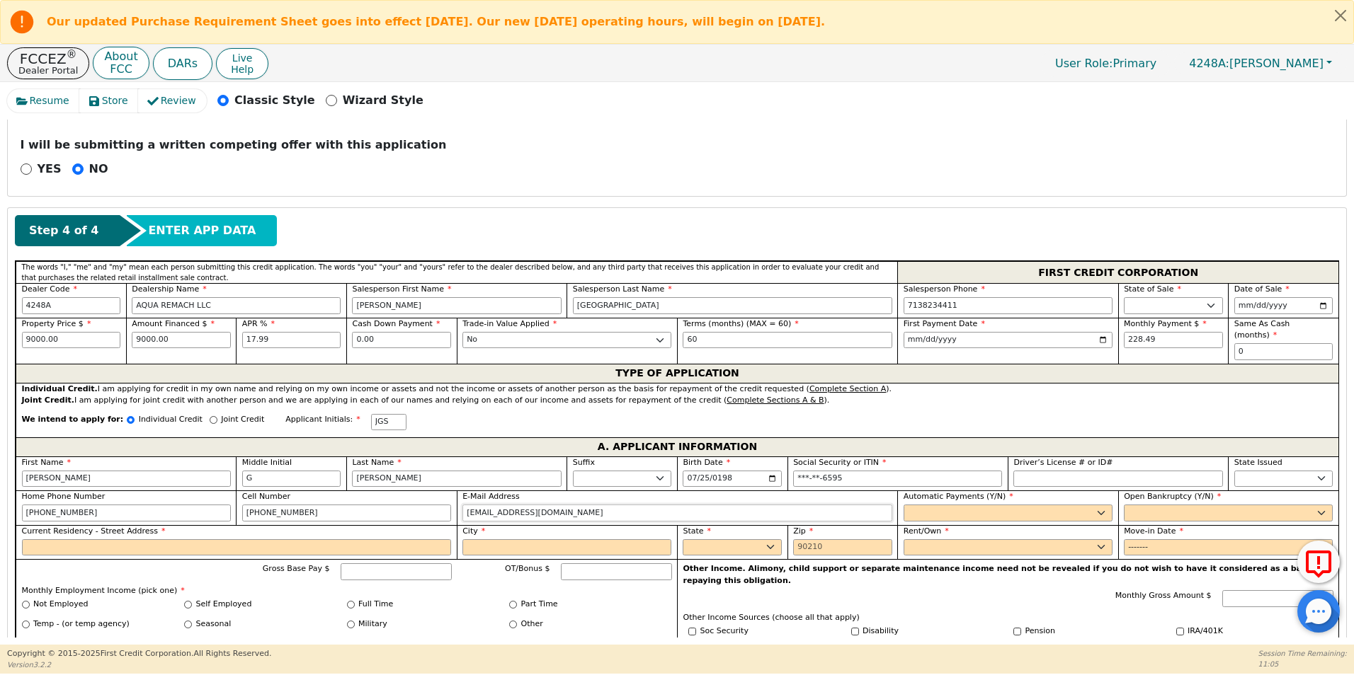
type input "[EMAIL_ADDRESS][DOMAIN_NAME]"
click at [978, 505] on select "Yes No" at bounding box center [1007, 513] width 209 height 17
select select "y"
click at [903, 505] on select "Yes No" at bounding box center [1007, 513] width 209 height 17
type input "[PERSON_NAME]"
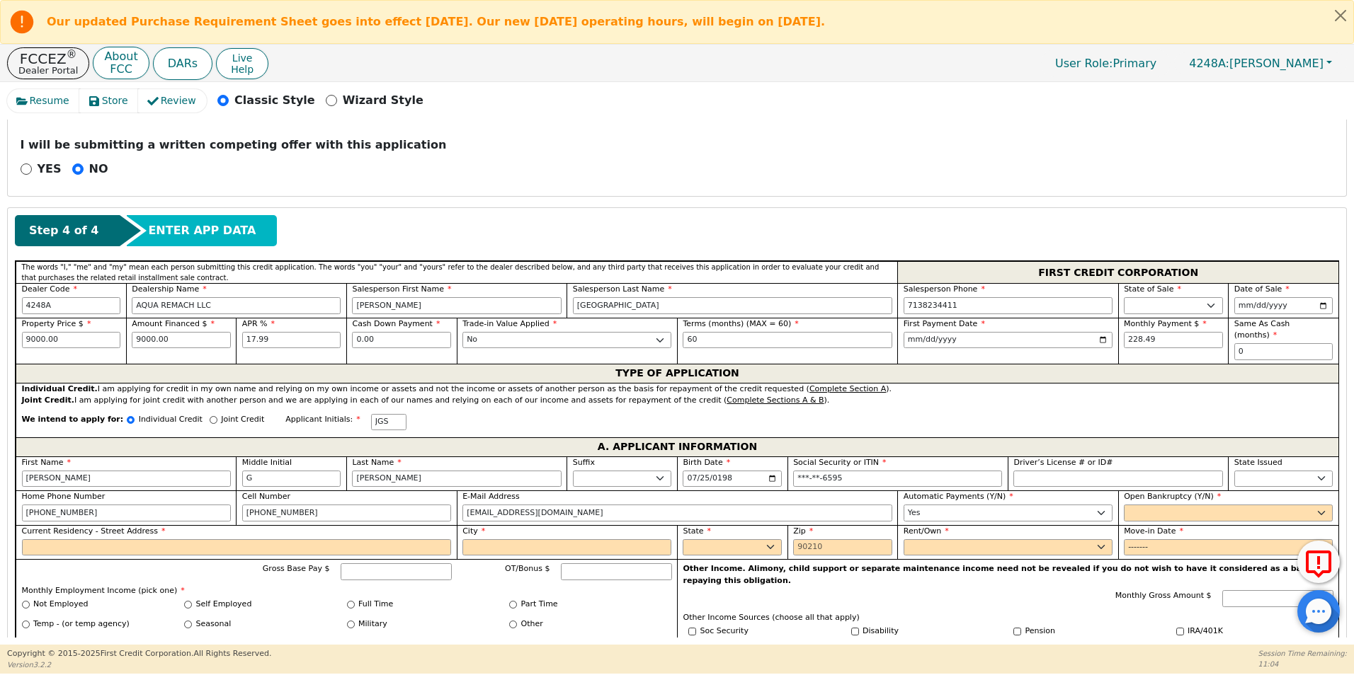
click at [1133, 492] on div "Open Bankruptcy (Y/N) Yes No" at bounding box center [1227, 506] width 209 height 30
click at [1142, 505] on select "Yes No" at bounding box center [1227, 513] width 209 height 17
select select "n"
click at [1123, 505] on select "Yes No" at bounding box center [1227, 513] width 209 height 17
click at [89, 539] on input "Current Residency - Street Address" at bounding box center [237, 547] width 430 height 17
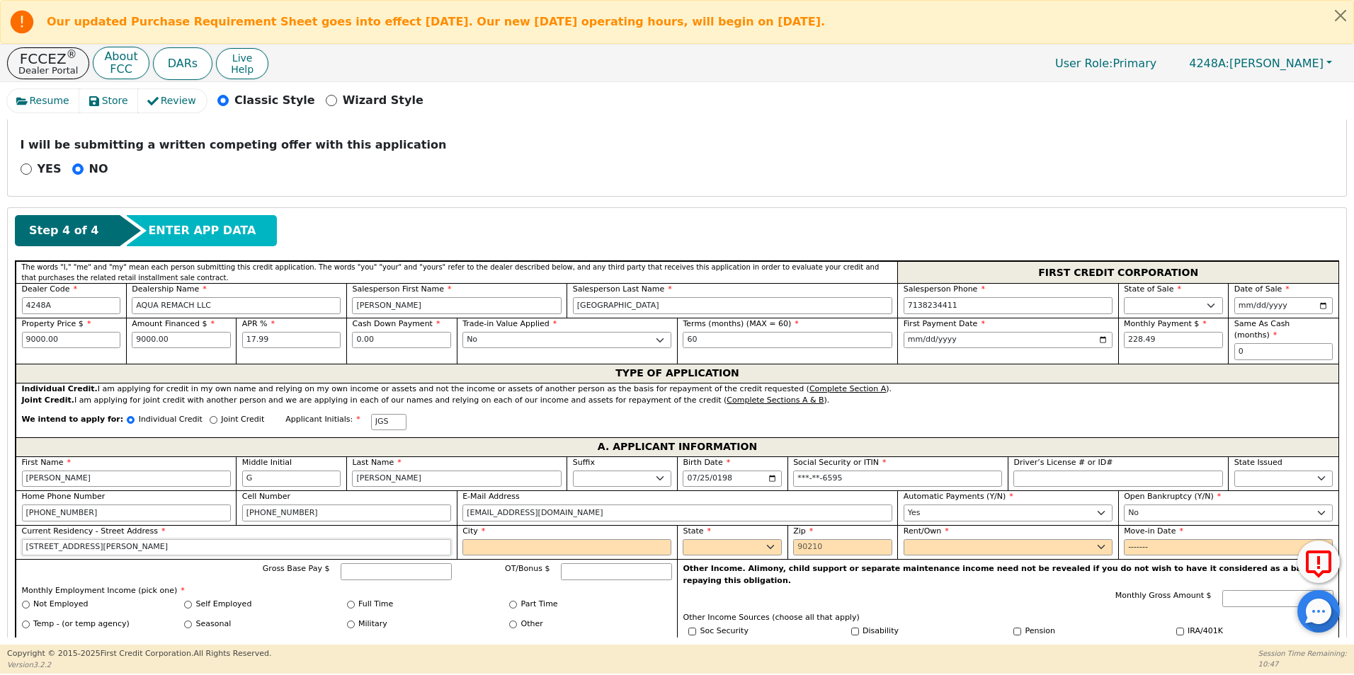
type input "[STREET_ADDRESS][PERSON_NAME]"
click at [498, 539] on input "City" at bounding box center [566, 547] width 209 height 17
type input "[PERSON_NAME]"
click at [711, 539] on select "AK AL AR AZ CA CO CT DC DE FL [GEOGRAPHIC_DATA] HI IA ID IL IN KS [GEOGRAPHIC_D…" at bounding box center [731, 547] width 99 height 17
select select "[GEOGRAPHIC_DATA]"
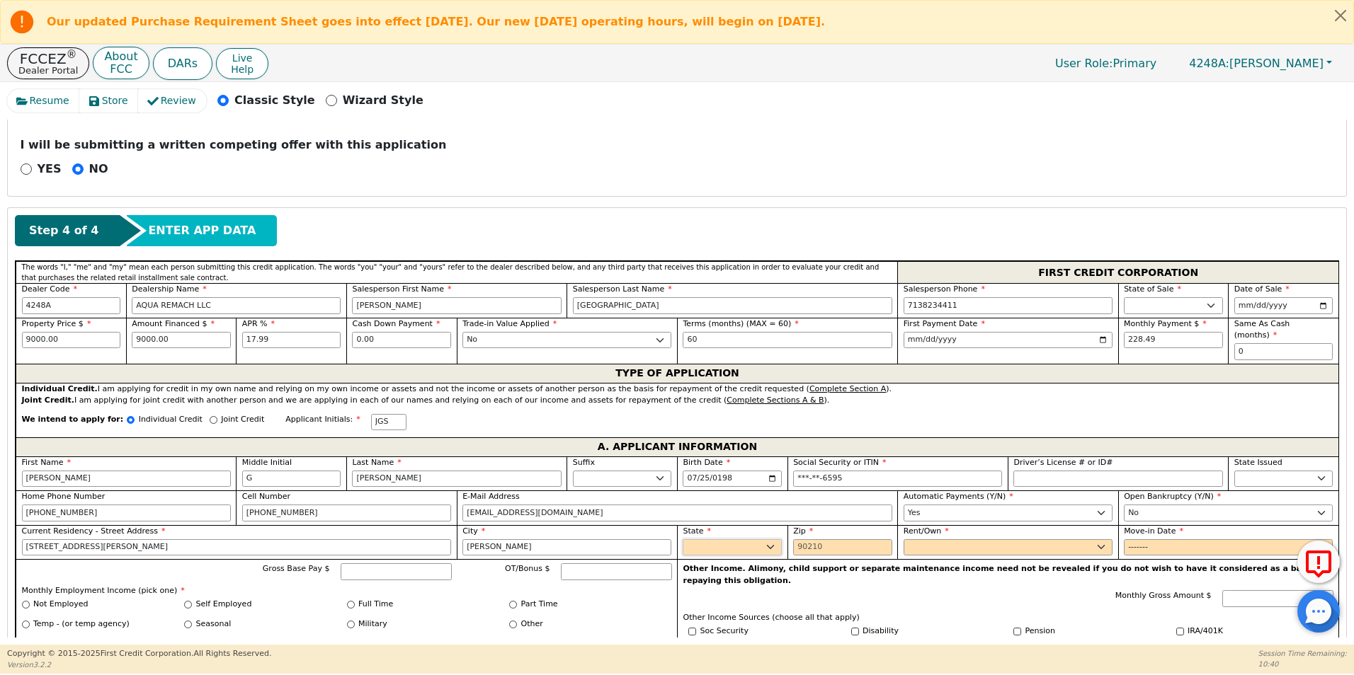
click at [715, 539] on select "AK AL AR AZ CA CO CT DC DE FL [GEOGRAPHIC_DATA] HI IA ID IL IN KS [GEOGRAPHIC_D…" at bounding box center [731, 547] width 99 height 17
click at [793, 539] on input "Zip" at bounding box center [842, 547] width 99 height 17
type input "77336"
click at [927, 539] on select "Rent Own" at bounding box center [1007, 547] width 209 height 17
select select "Own"
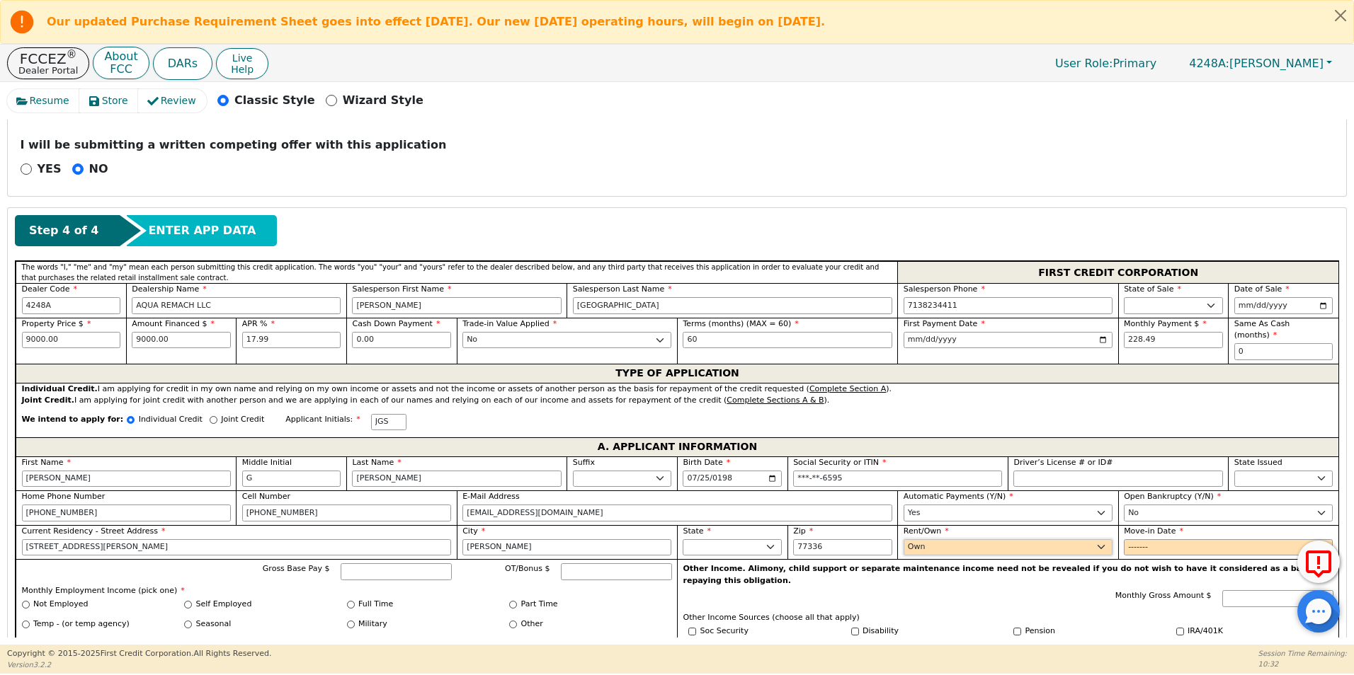
click at [903, 539] on select "Rent Own" at bounding box center [1007, 547] width 209 height 17
click at [1139, 539] on input "Move-in Date" at bounding box center [1227, 547] width 209 height 17
click at [1158, 539] on input "Move-in Date" at bounding box center [1227, 547] width 209 height 17
type input "2024-01"
click at [372, 564] on input "Gross Base Pay $" at bounding box center [396, 572] width 111 height 17
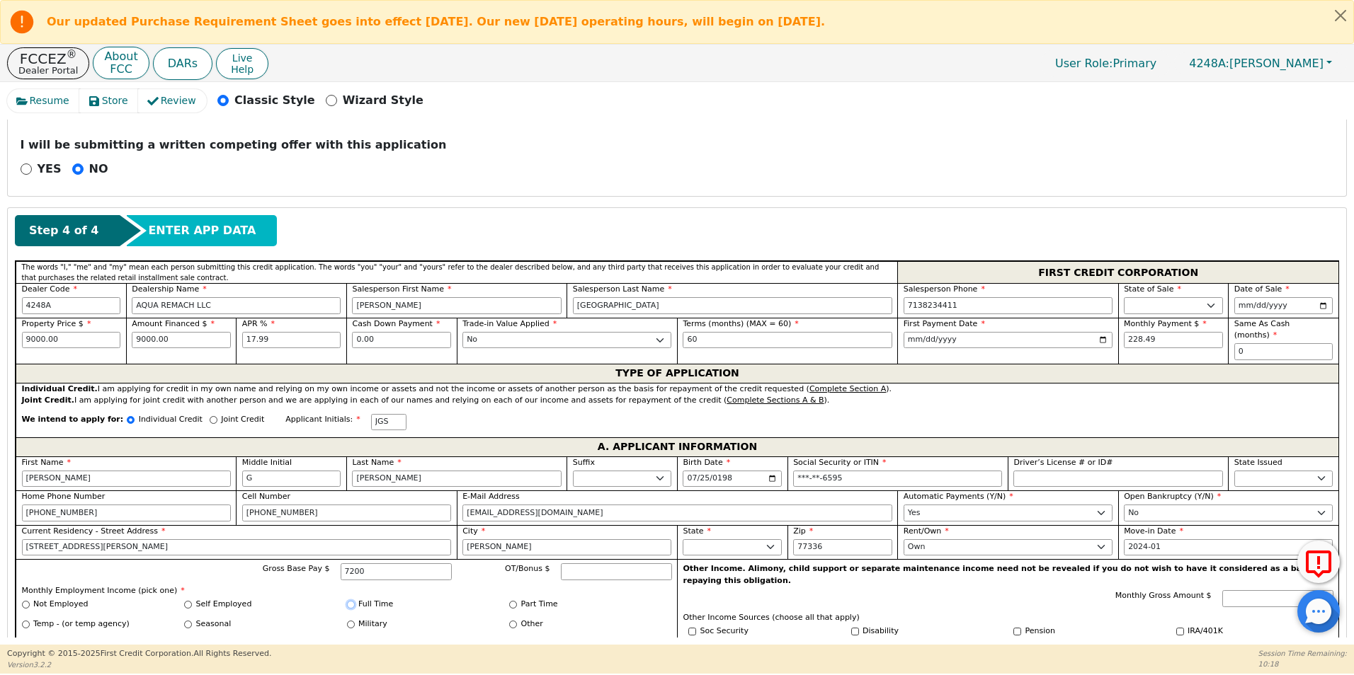
type input "7200.00"
click at [350, 601] on input "Full Time" at bounding box center [351, 605] width 8 height 8
radio input "true"
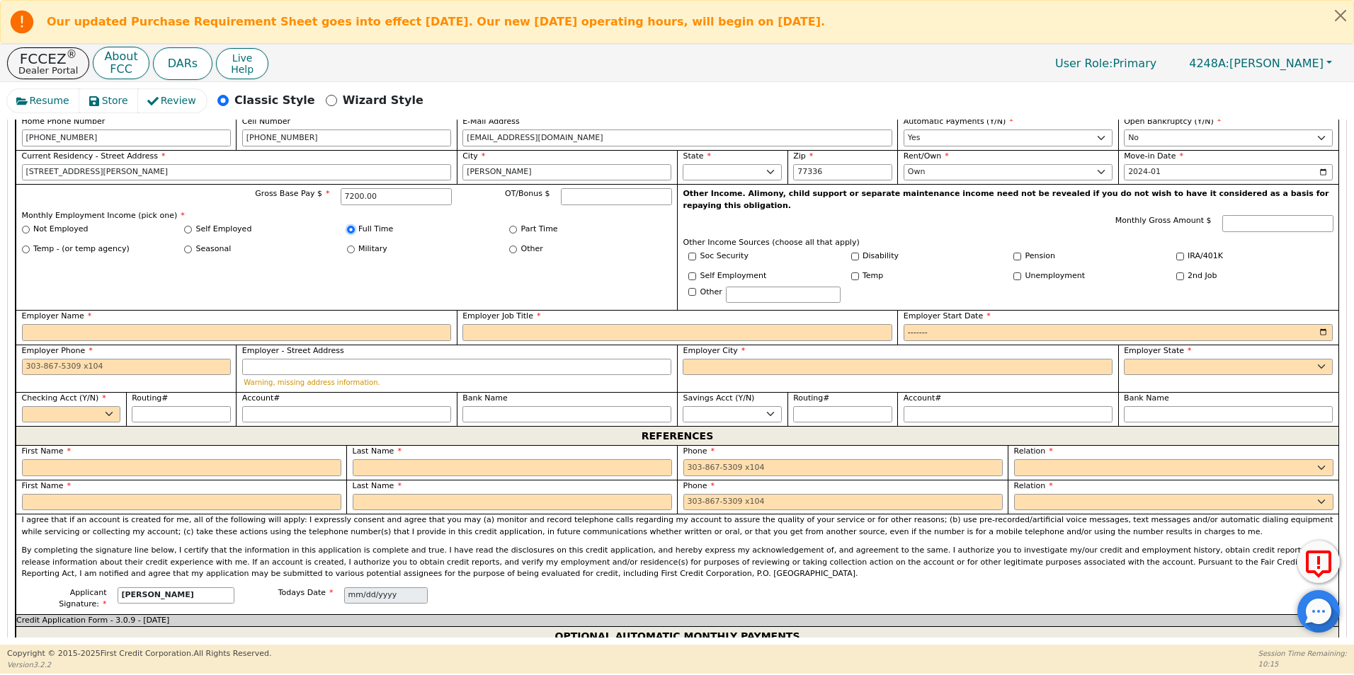
scroll to position [929, 0]
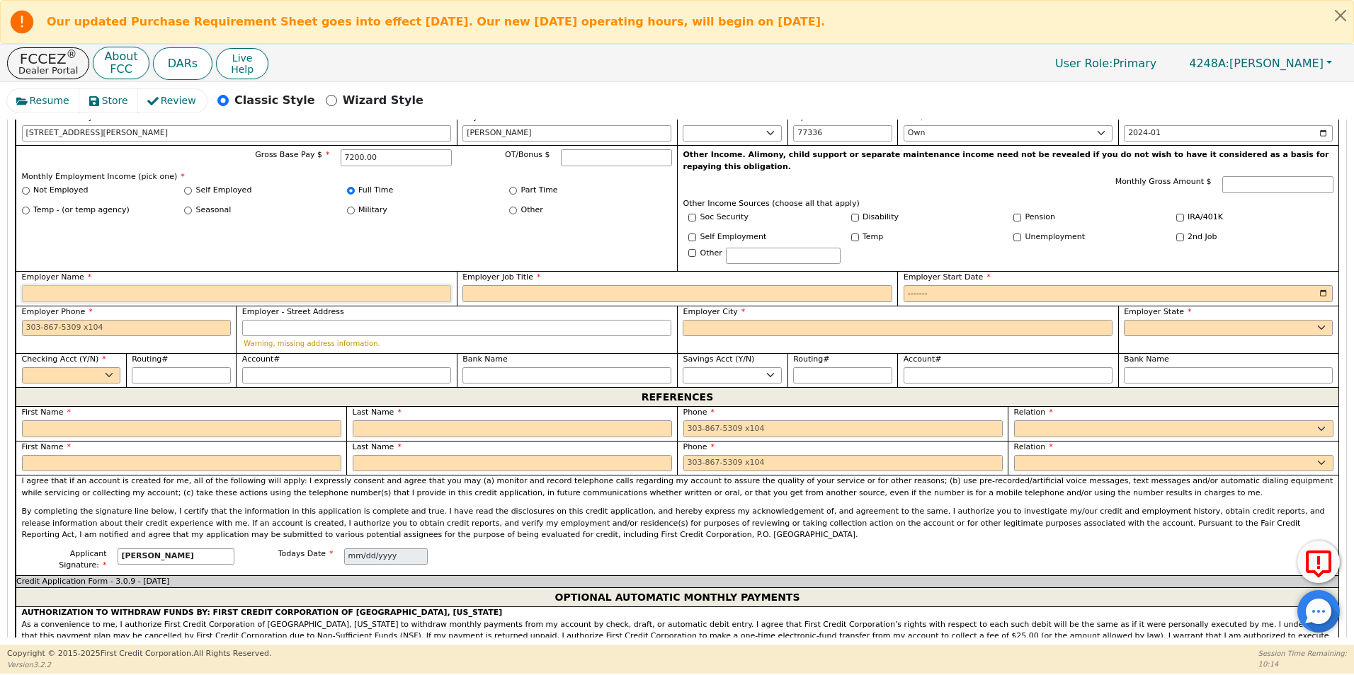
click at [75, 285] on input "Employer Name" at bounding box center [237, 293] width 430 height 17
type input "MANAGER"
click at [505, 285] on input "Employer Job Title" at bounding box center [677, 293] width 430 height 17
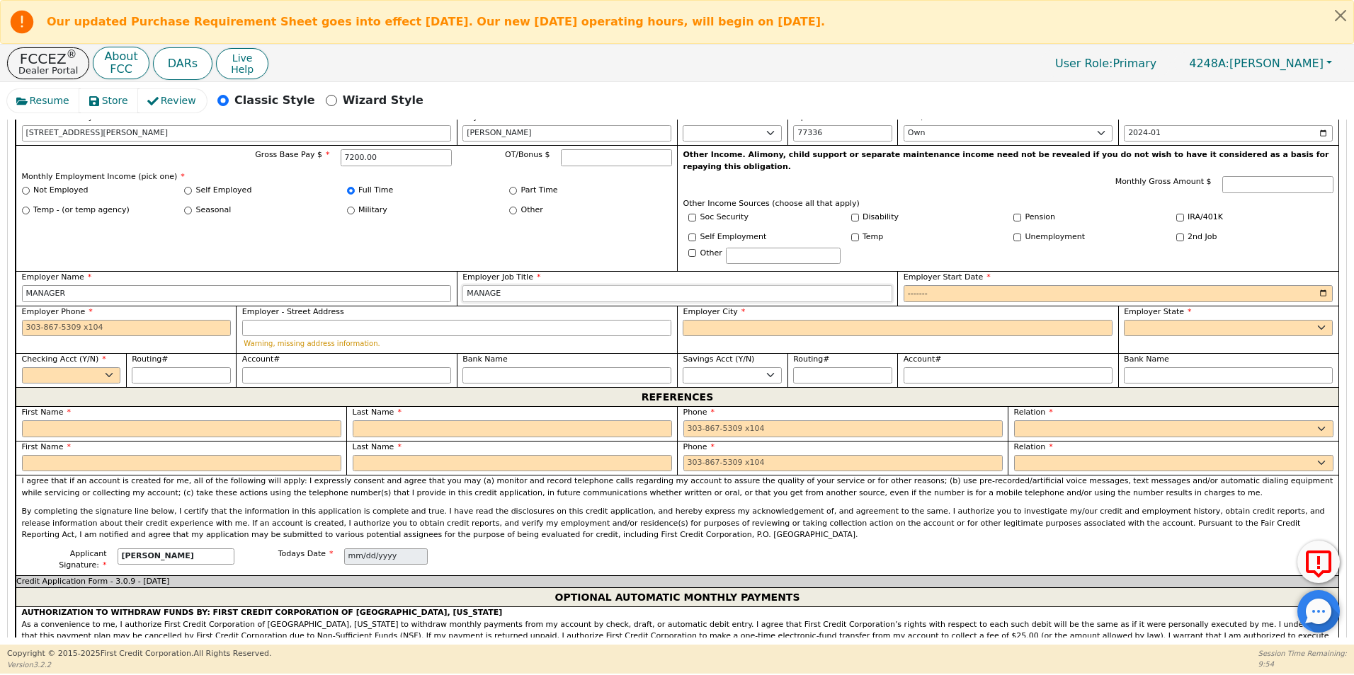
type input "MANAGE"
click at [917, 285] on input "Employer Start Date" at bounding box center [1118, 293] width 430 height 17
click at [939, 285] on input "Employer Start Date" at bounding box center [1118, 293] width 430 height 17
type input "2023-01"
click at [23, 320] on input "Employer Phone" at bounding box center [126, 328] width 209 height 17
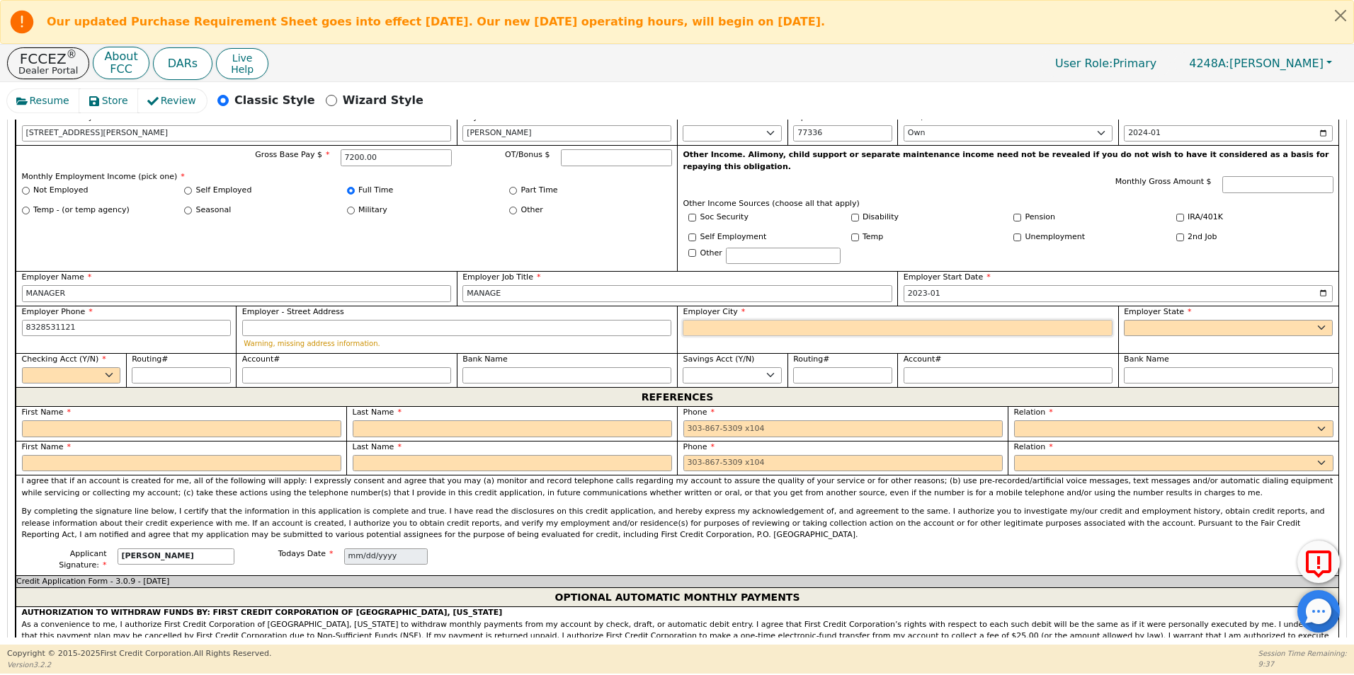
type input "[PHONE_NUMBER]"
click at [709, 320] on input "Employer City" at bounding box center [897, 328] width 430 height 17
type input "[PERSON_NAME]"
click at [1131, 320] on select "AK AL AR AZ CA CO CT DC DE FL [GEOGRAPHIC_DATA] HI IA ID [GEOGRAPHIC_DATA] IN K…" at bounding box center [1227, 328] width 209 height 17
select select "[GEOGRAPHIC_DATA]"
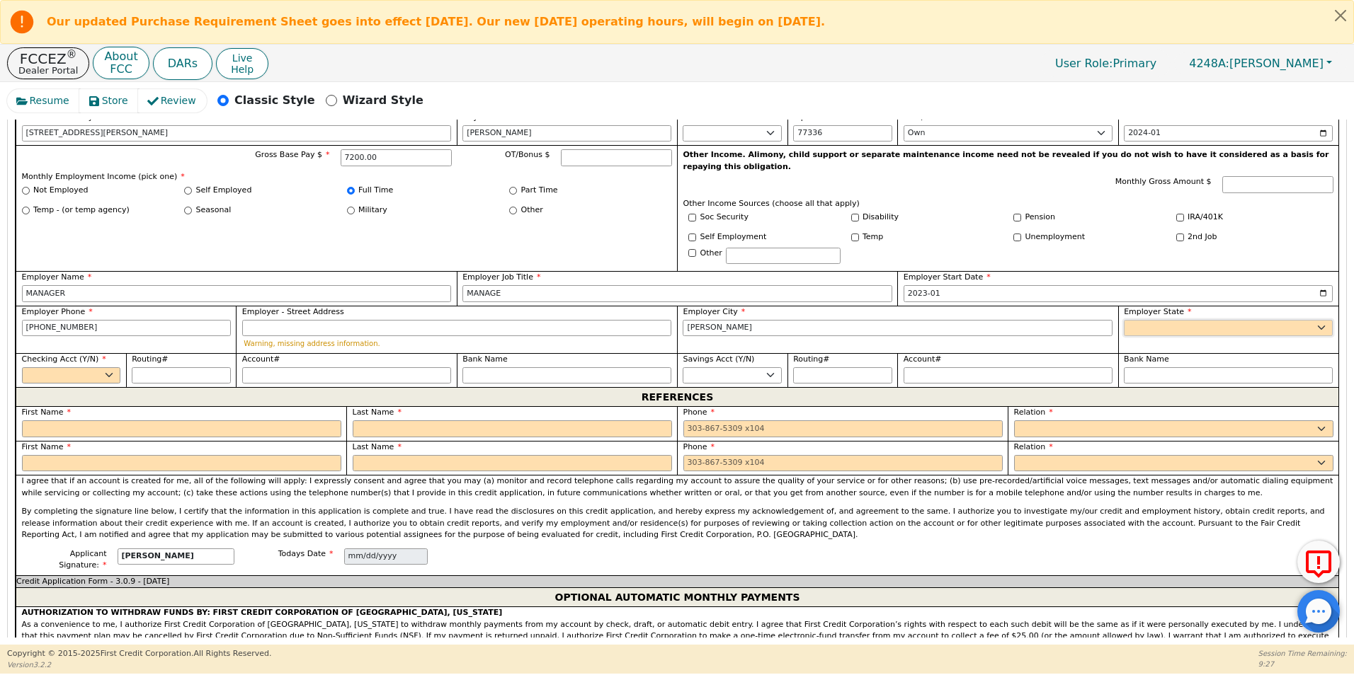
click at [1123, 320] on select "AK AL AR AZ CA CO CT DC DE FL [GEOGRAPHIC_DATA] HI IA ID [GEOGRAPHIC_DATA] IN K…" at bounding box center [1227, 328] width 209 height 17
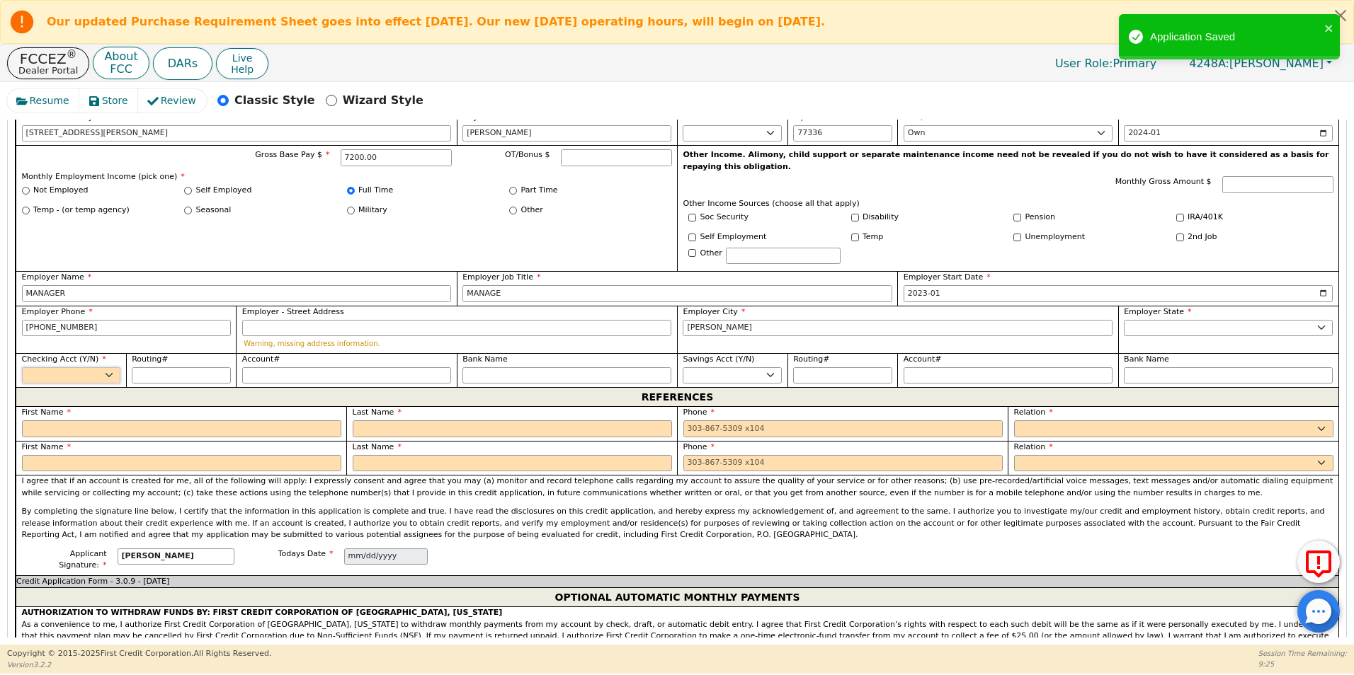
click at [107, 367] on select "Yes No" at bounding box center [71, 375] width 99 height 17
select select "y"
click at [22, 367] on select "Yes No" at bounding box center [71, 375] width 99 height 17
click at [51, 403] on div "REFERENCES" at bounding box center [677, 396] width 1322 height 19
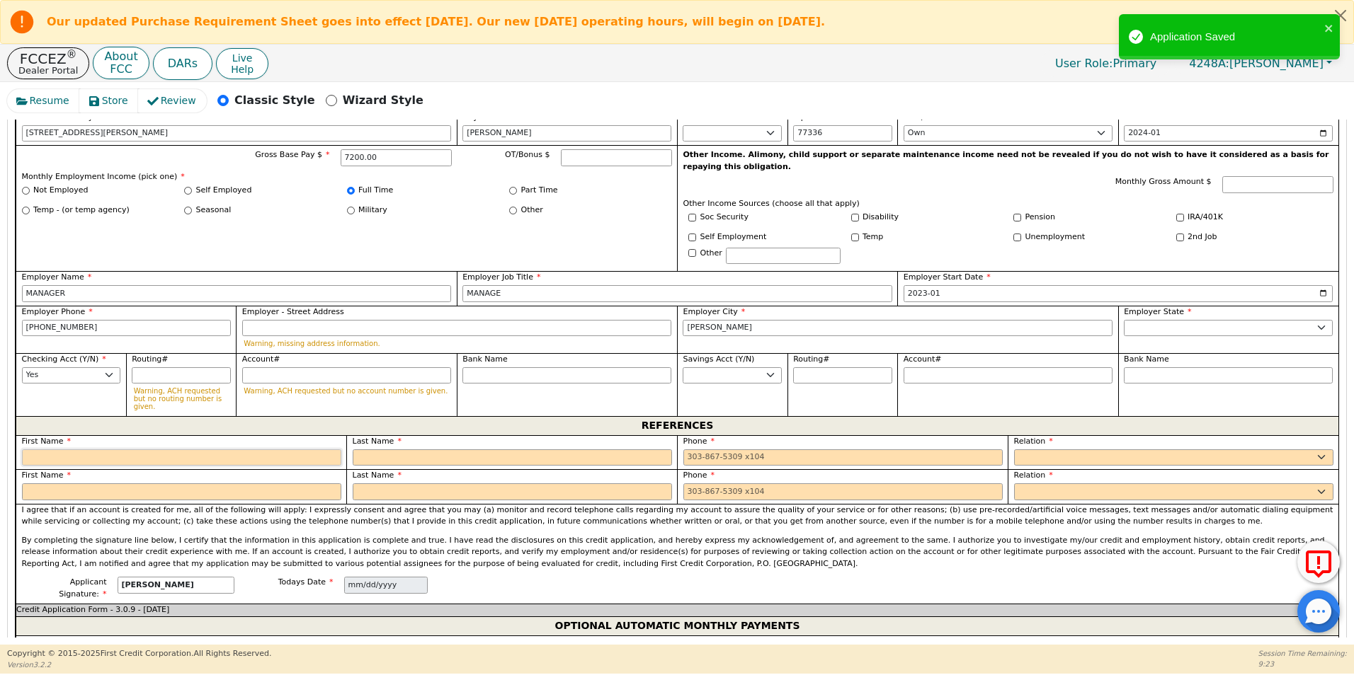
click at [50, 450] on input "text" at bounding box center [181, 458] width 319 height 17
type input "[PERSON_NAME]"
click at [369, 450] on input "text" at bounding box center [512, 458] width 319 height 17
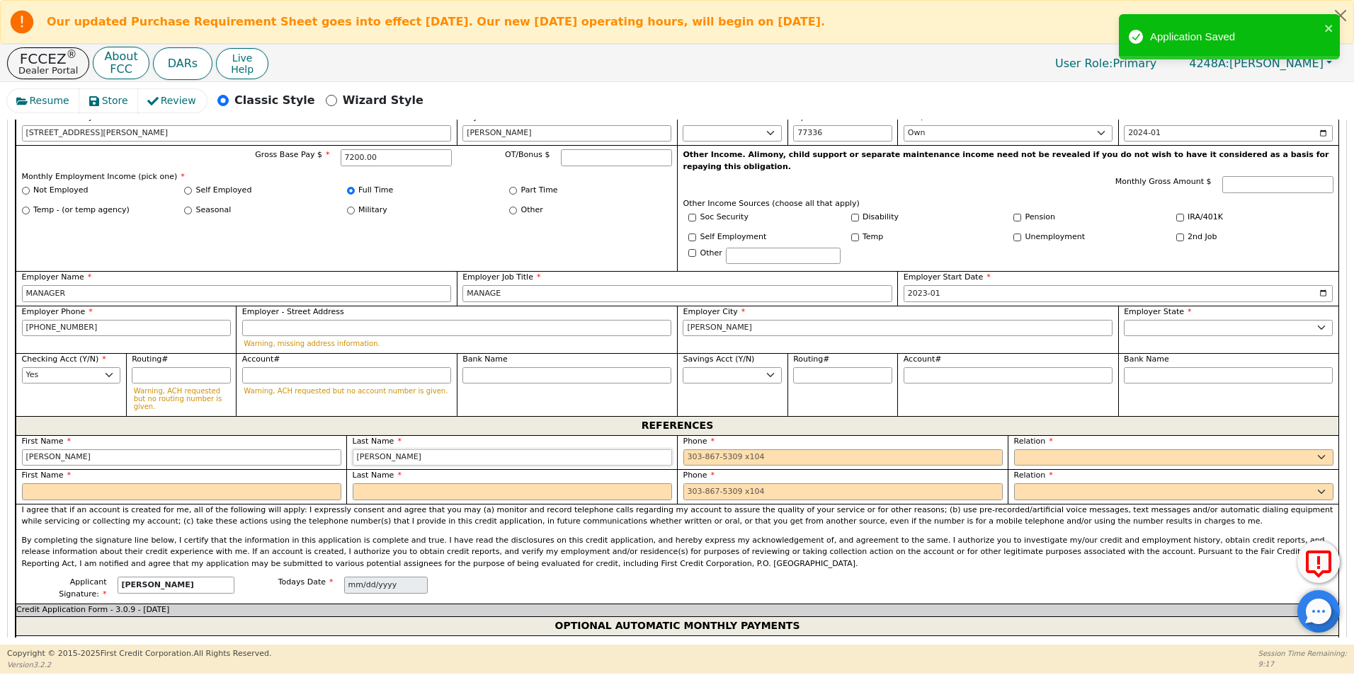
type input "[PERSON_NAME]"
click at [687, 450] on input "tel" at bounding box center [842, 458] width 319 height 17
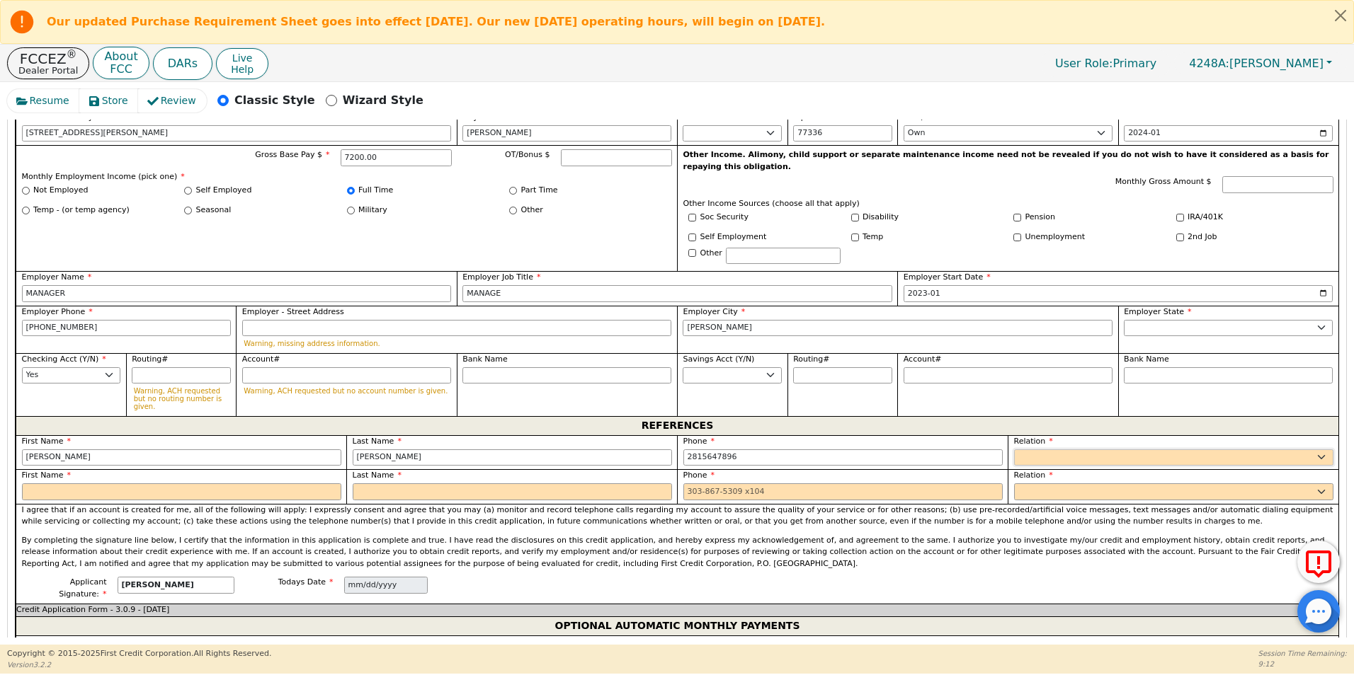
type input "[PHONE_NUMBER]"
click at [1018, 450] on select "FATHER MOTHER SISTER BROTHER DAUGHTER SON CO-WORKER NEIGHBOR FRIEND COUSIN G-MO…" at bounding box center [1173, 458] width 319 height 17
select select "FRIEND"
click at [1014, 450] on select "FATHER MOTHER SISTER BROTHER DAUGHTER SON CO-WORKER NEIGHBOR FRIEND COUSIN G-MO…" at bounding box center [1173, 458] width 319 height 17
click at [52, 484] on input "text" at bounding box center [181, 492] width 319 height 17
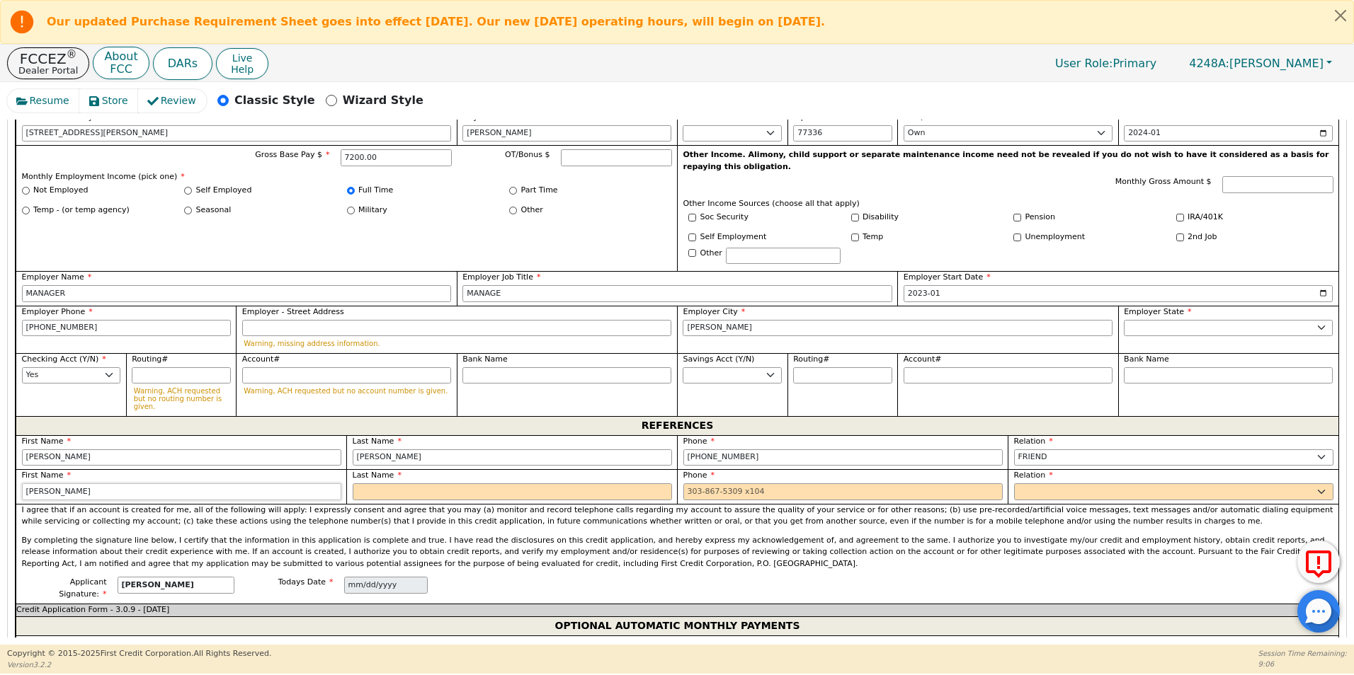
type input "[PERSON_NAME]"
click at [413, 484] on input "text" at bounding box center [512, 492] width 319 height 17
type input "[PERSON_NAME]"
click at [699, 484] on input "tel" at bounding box center [842, 492] width 319 height 17
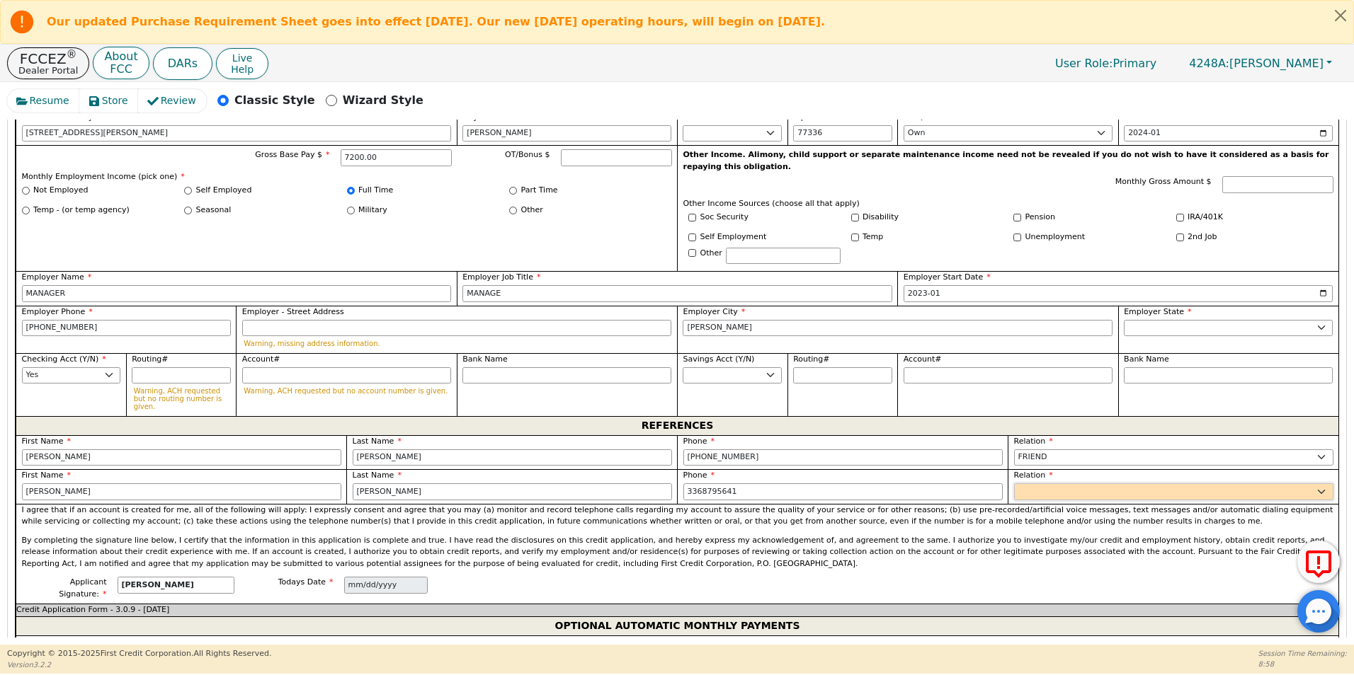
type input "[PHONE_NUMBER]"
click at [1014, 484] on select "FATHER MOTHER SISTER BROTHER DAUGHTER SON CO-WORKER NEIGHBOR FRIEND COUSIN G-MO…" at bounding box center [1173, 492] width 319 height 17
select select "FRIEND"
click at [1014, 484] on select "FATHER MOTHER SISTER BROTHER DAUGHTER SON CO-WORKER NEIGHBOR FRIEND COUSIN G-MO…" at bounding box center [1173, 492] width 319 height 17
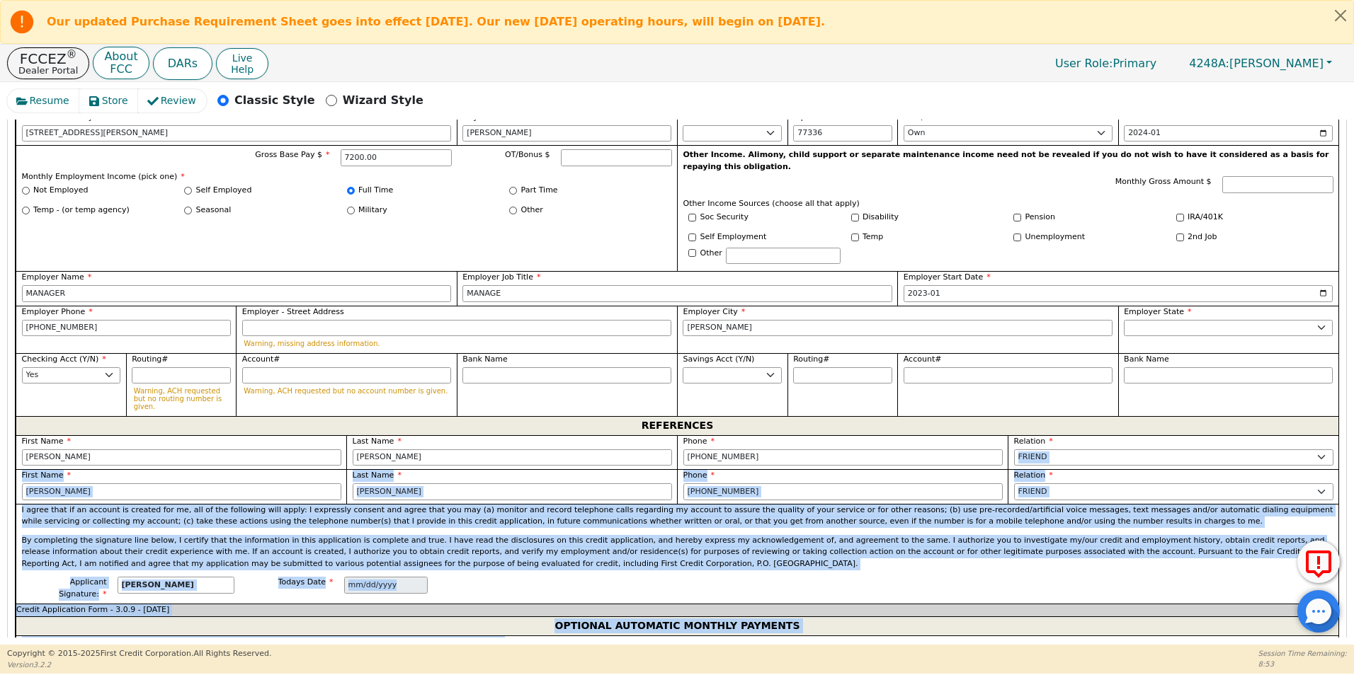
scroll to position [1013, 0]
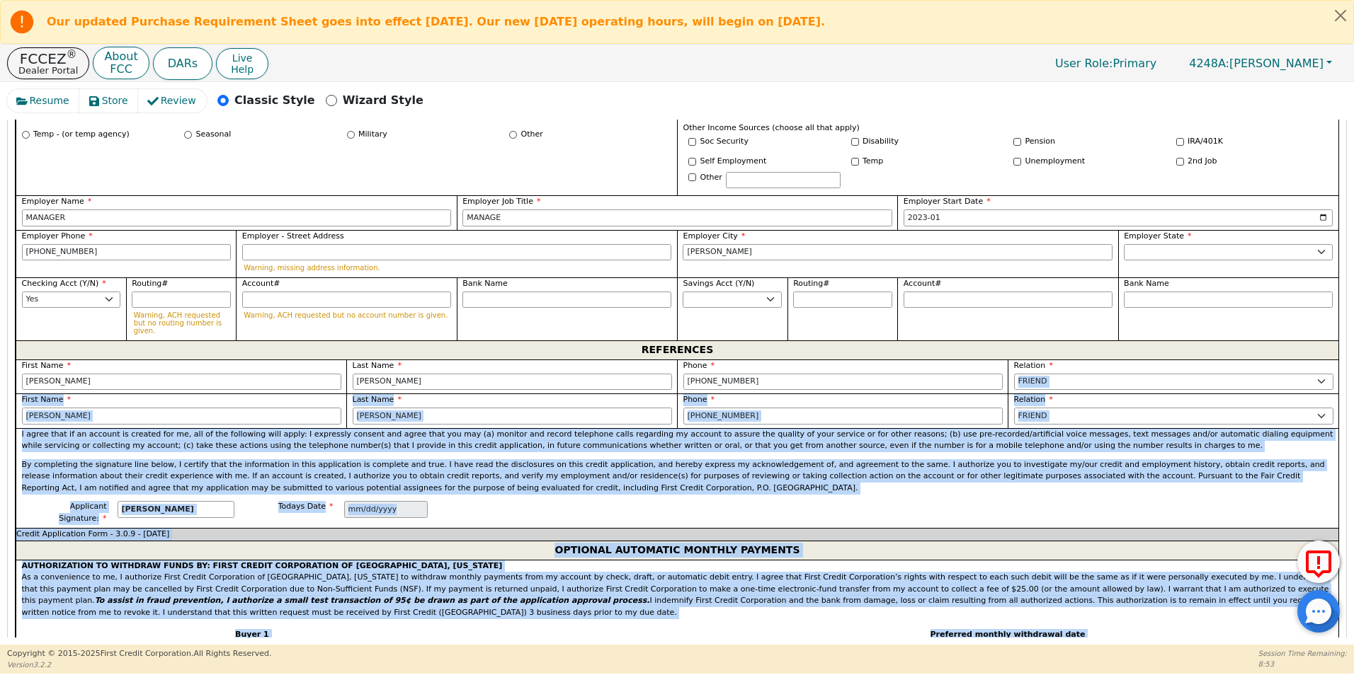
drag, startPoint x: 1342, startPoint y: 405, endPoint x: 1343, endPoint y: 628, distance: 223.0
click at [1343, 628] on div "Back Submit an Application Select Application Language: English Step 1 of 3 SEL…" at bounding box center [676, 379] width 1339 height 518
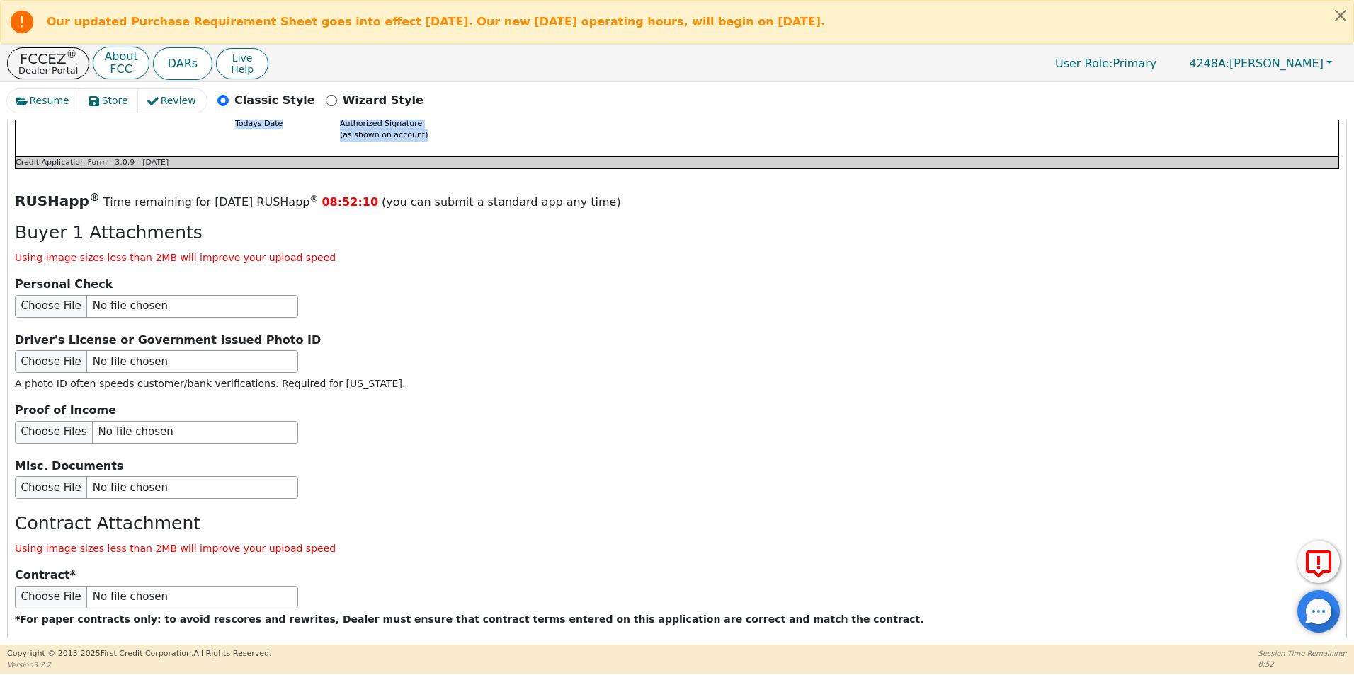
scroll to position [1652, 0]
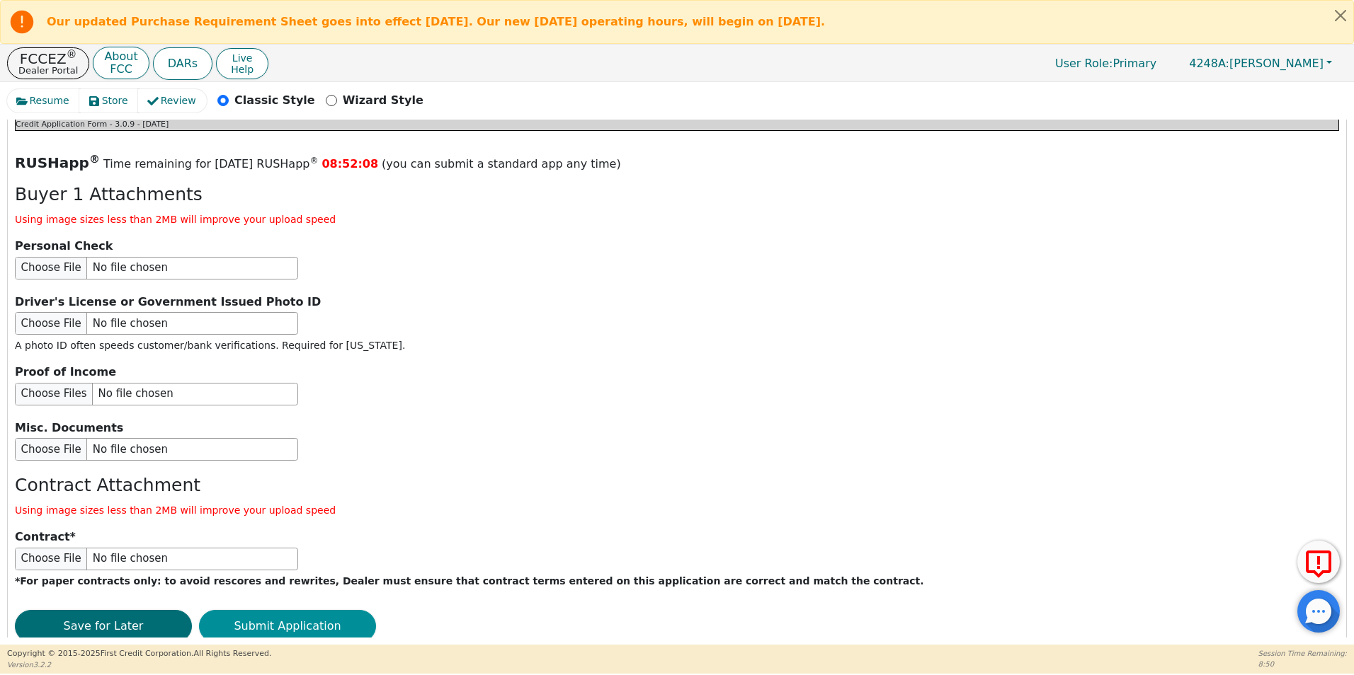
click at [284, 610] on button "Submit Application" at bounding box center [287, 626] width 177 height 33
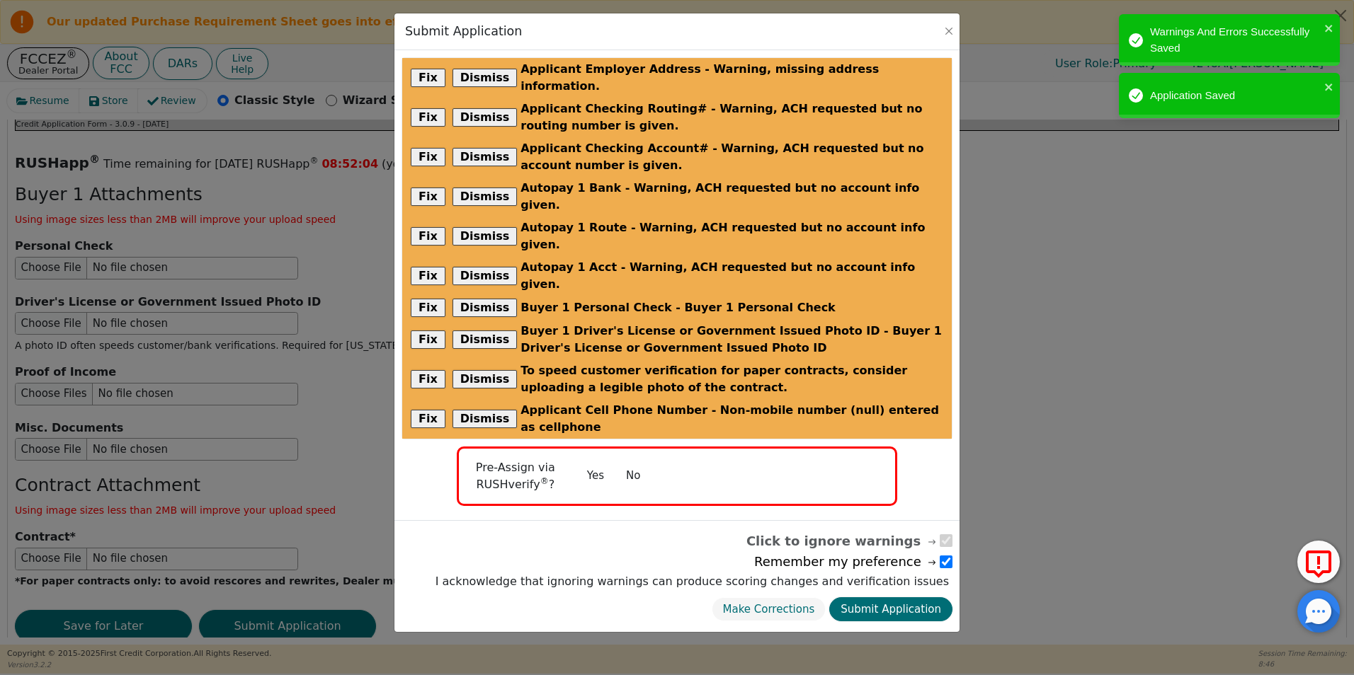
click at [634, 464] on button "No" at bounding box center [632, 476] width 37 height 25
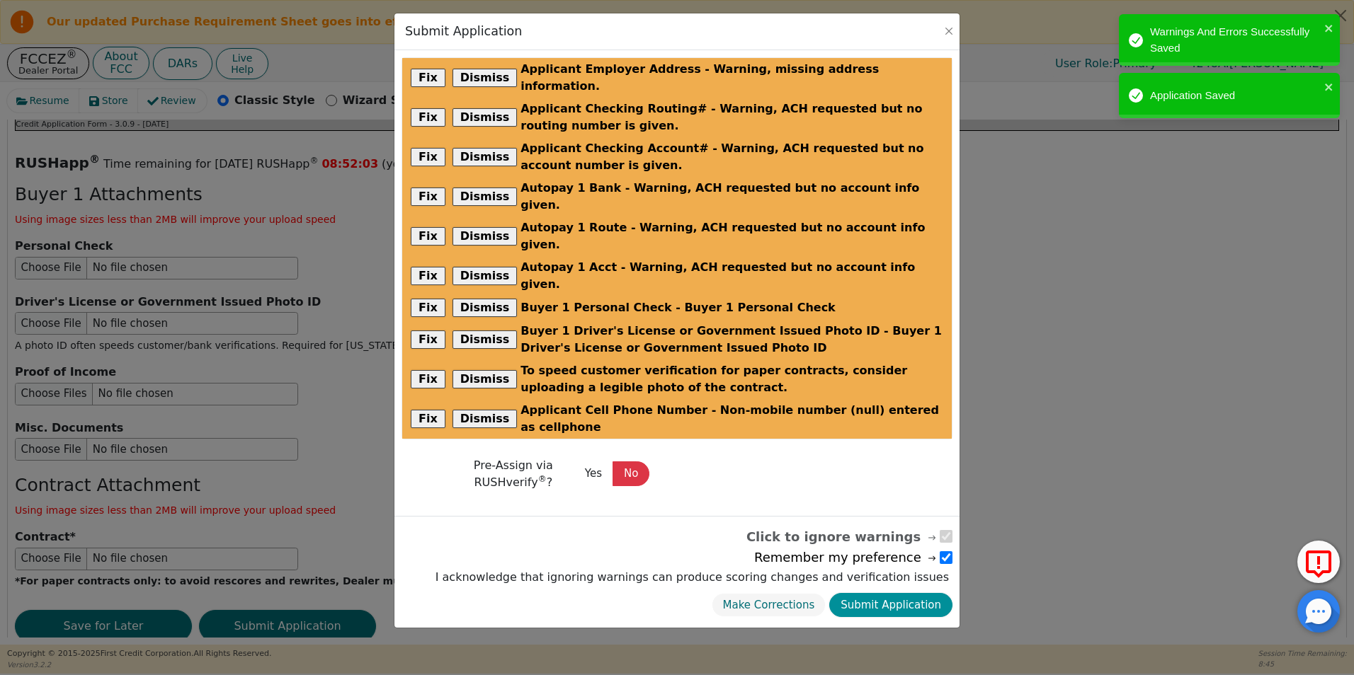
click at [907, 593] on button "Submit Application" at bounding box center [890, 605] width 123 height 25
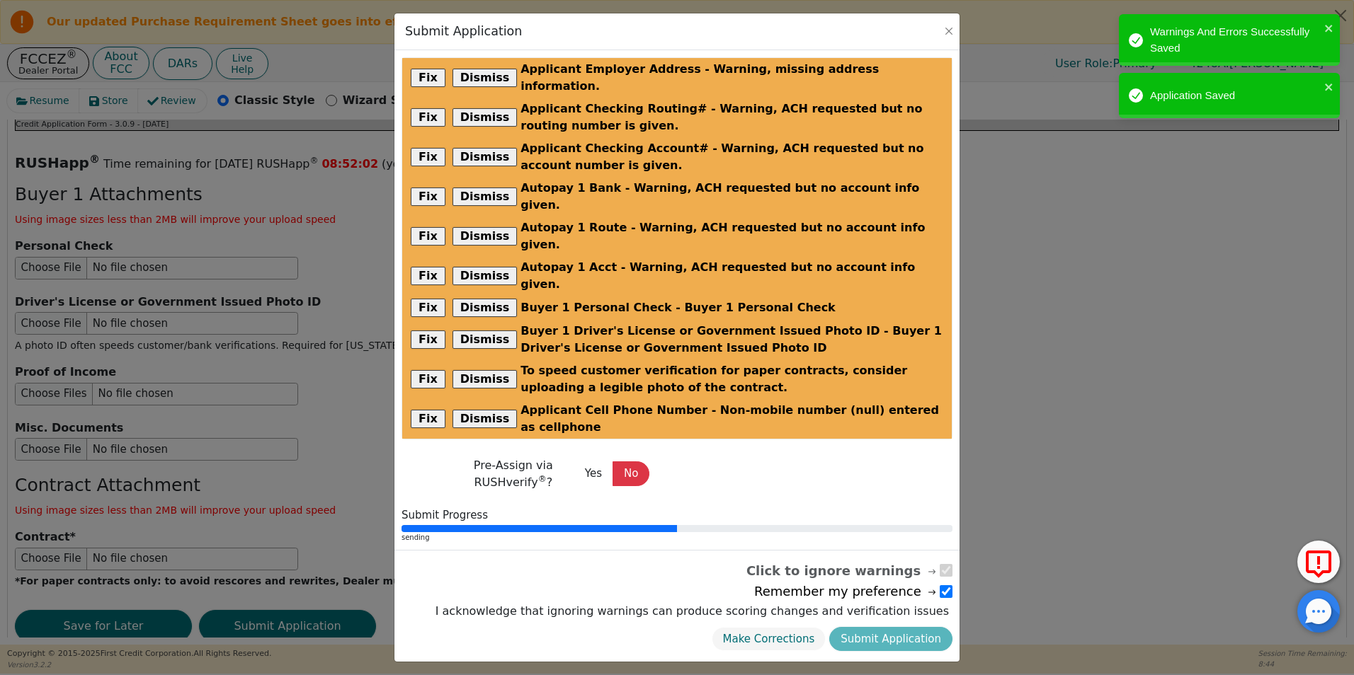
radio input "false"
checkbox input "false"
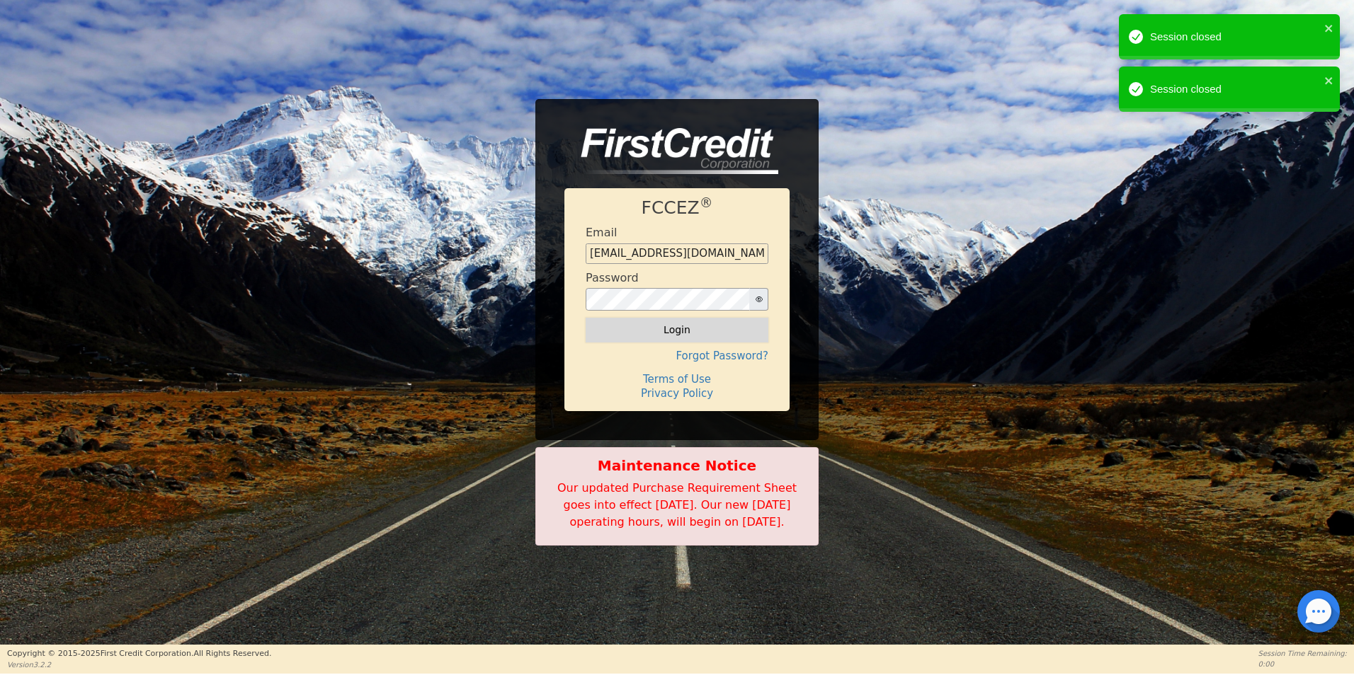
click at [677, 329] on button "Login" at bounding box center [676, 330] width 183 height 24
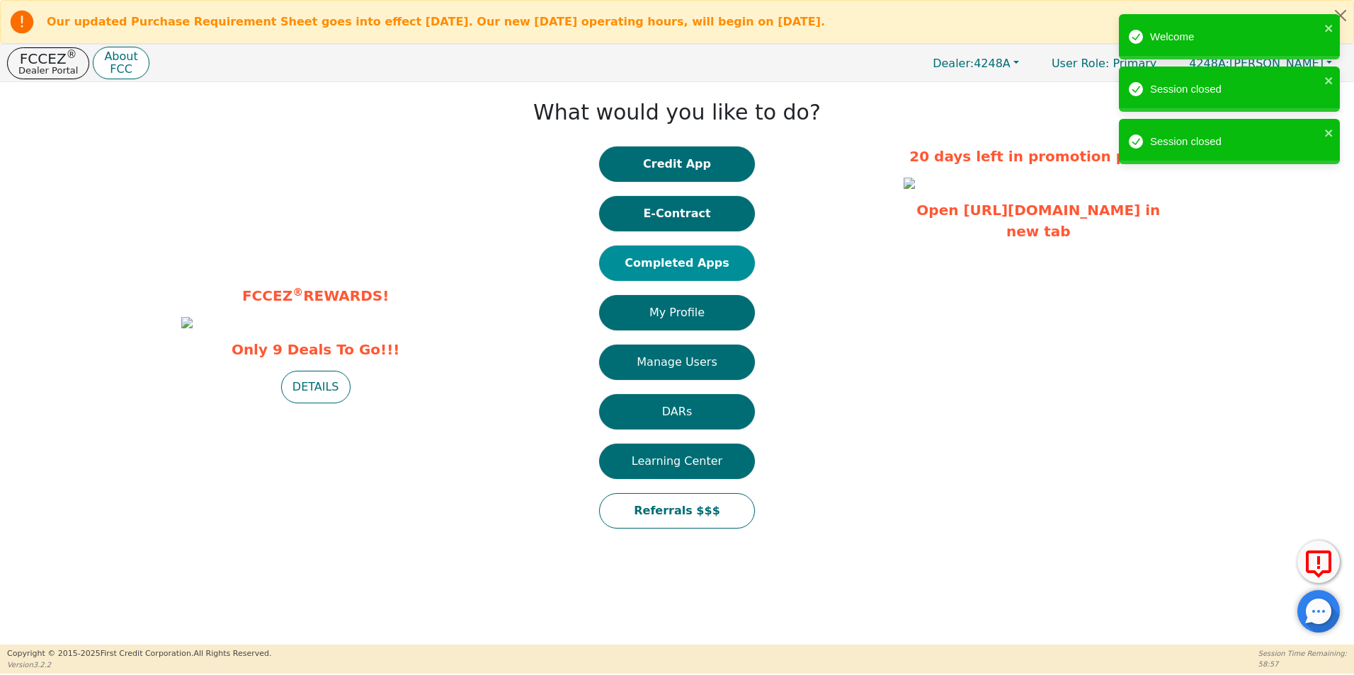
click at [703, 268] on button "Completed Apps" at bounding box center [677, 263] width 156 height 35
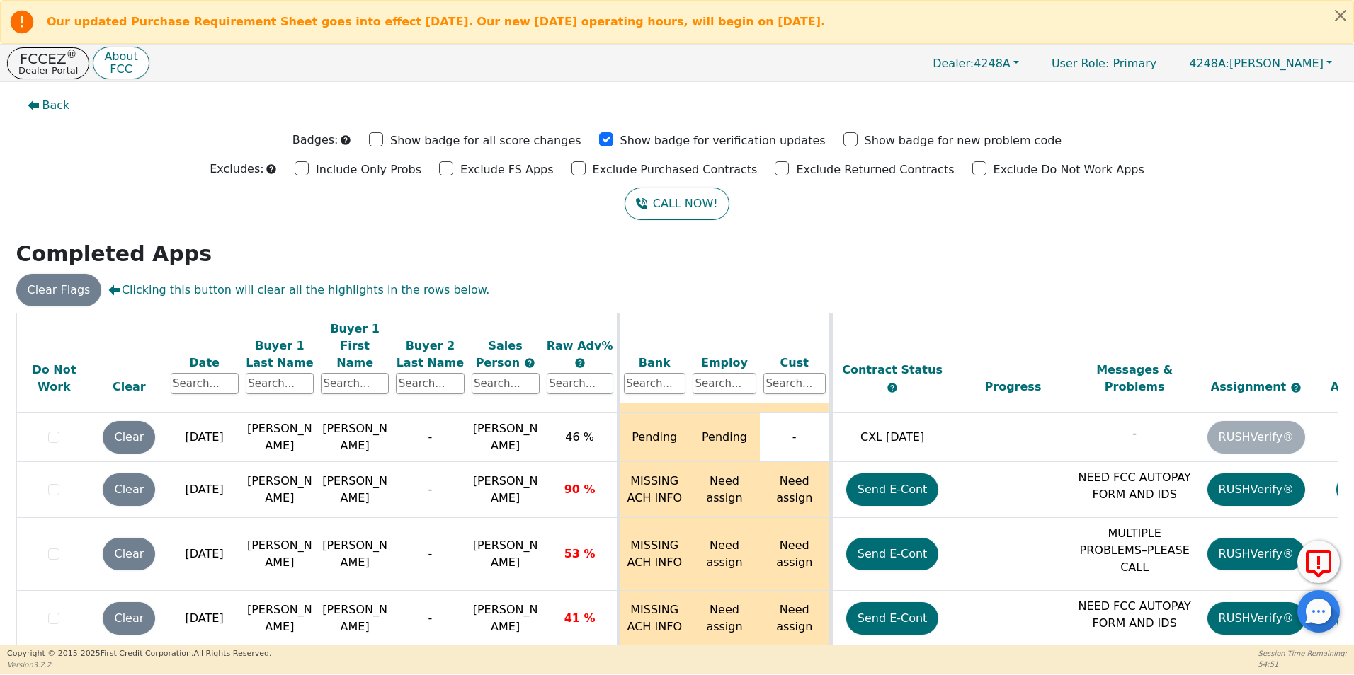
scroll to position [77, 0]
